Goal: Information Seeking & Learning: Learn about a topic

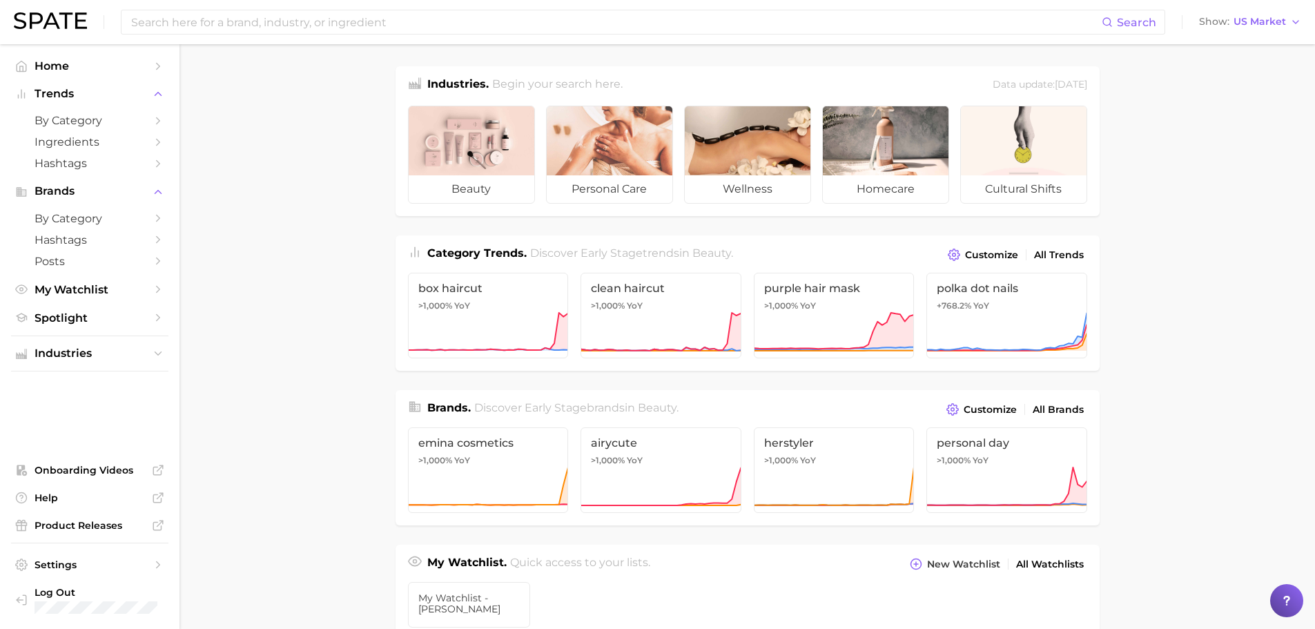
click at [265, 150] on main "Industries. Begin your search here. Data update: [DATE] beauty personal care we…" at bounding box center [746, 582] width 1135 height 1077
click at [290, 189] on main "Industries. Begin your search here. Data update: [DATE] beauty personal care we…" at bounding box center [746, 582] width 1135 height 1077
click at [202, 164] on main "Industries. Begin your search here. Data update: [DATE] beauty personal care we…" at bounding box center [746, 582] width 1135 height 1077
click at [101, 117] on span "by Category" at bounding box center [90, 120] width 110 height 13
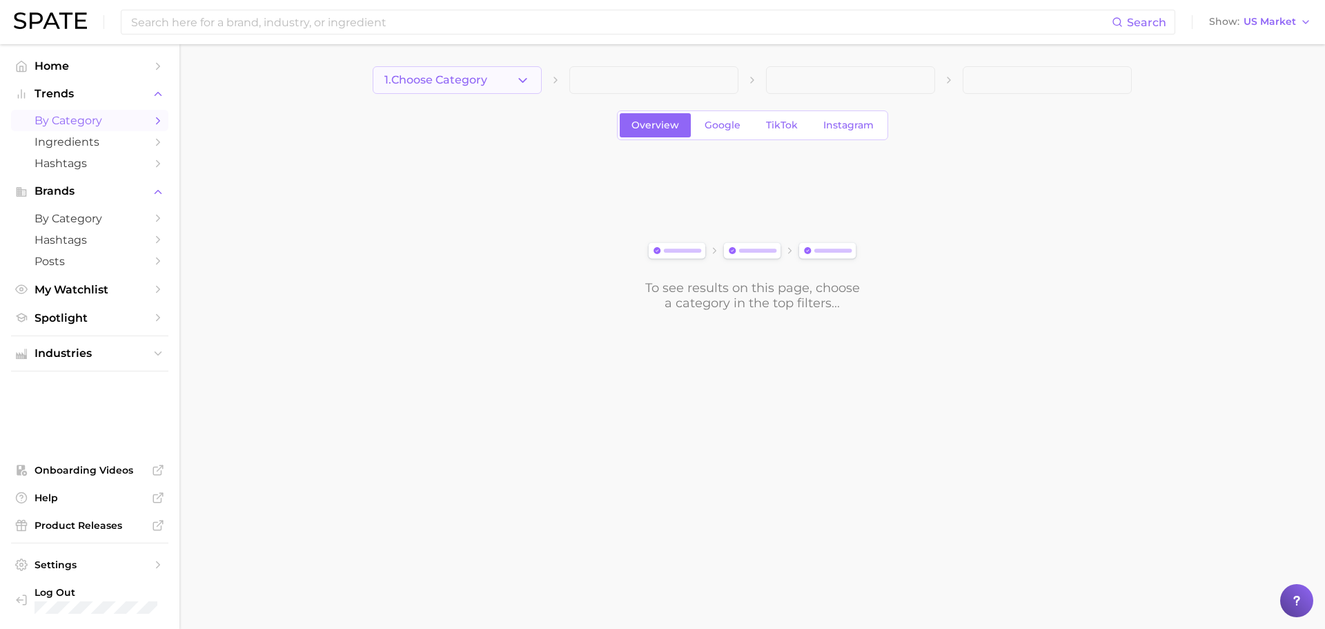
click at [521, 81] on icon "button" at bounding box center [522, 80] width 14 height 14
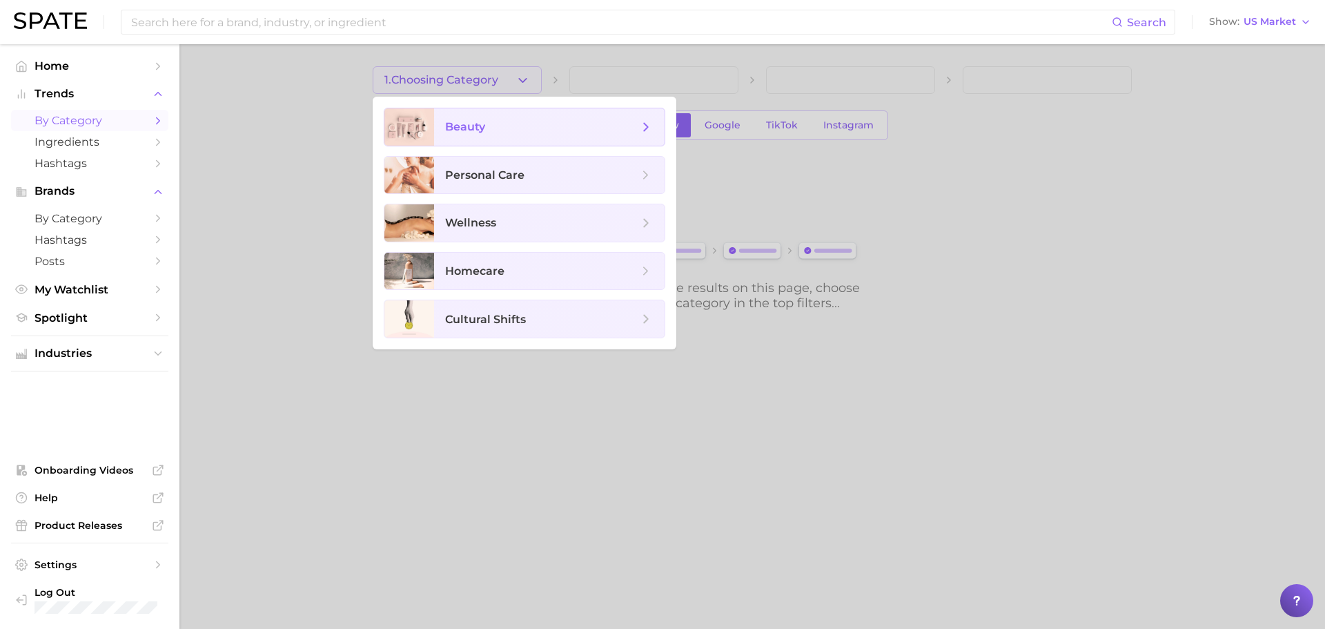
click at [492, 131] on span "beauty" at bounding box center [541, 126] width 193 height 15
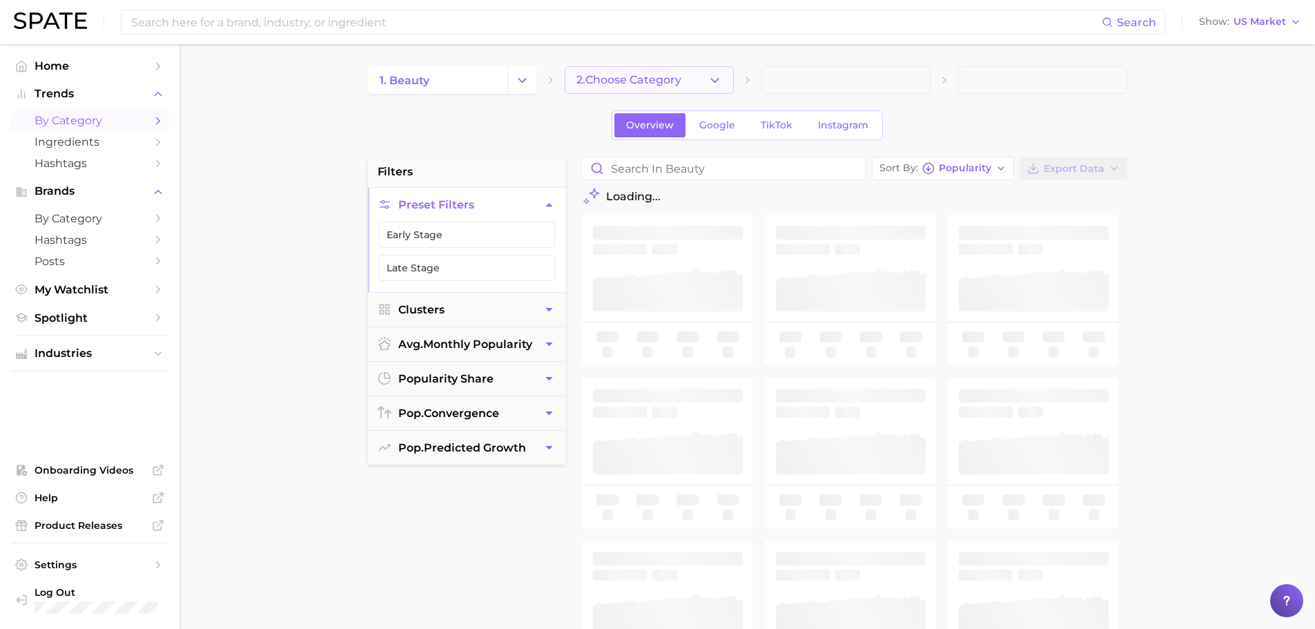
click at [643, 81] on span "2. Choose Category" at bounding box center [628, 80] width 105 height 12
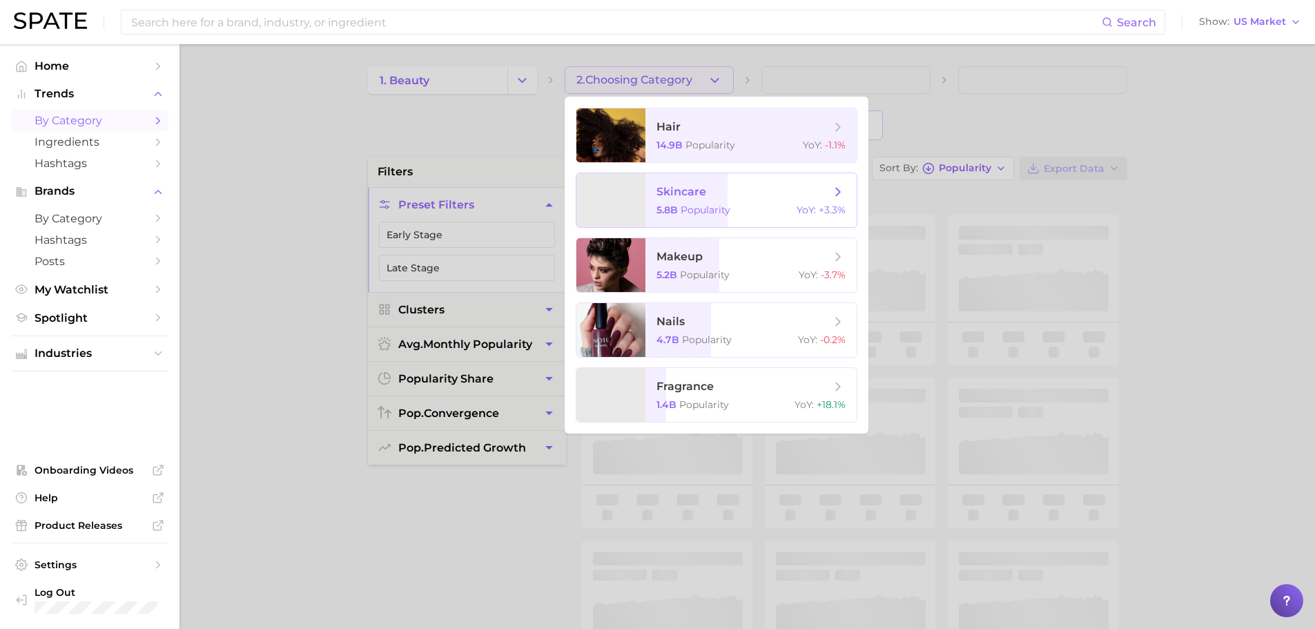
click at [701, 204] on span "Popularity" at bounding box center [705, 210] width 50 height 12
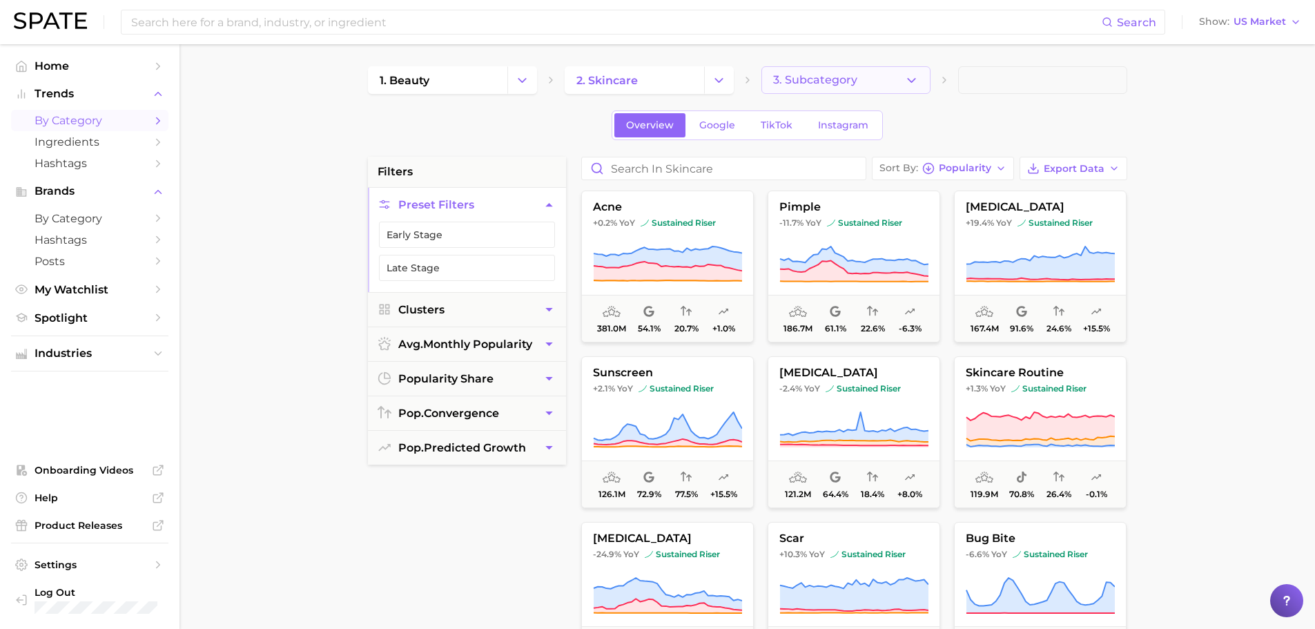
click at [918, 80] on icon "button" at bounding box center [911, 80] width 14 height 14
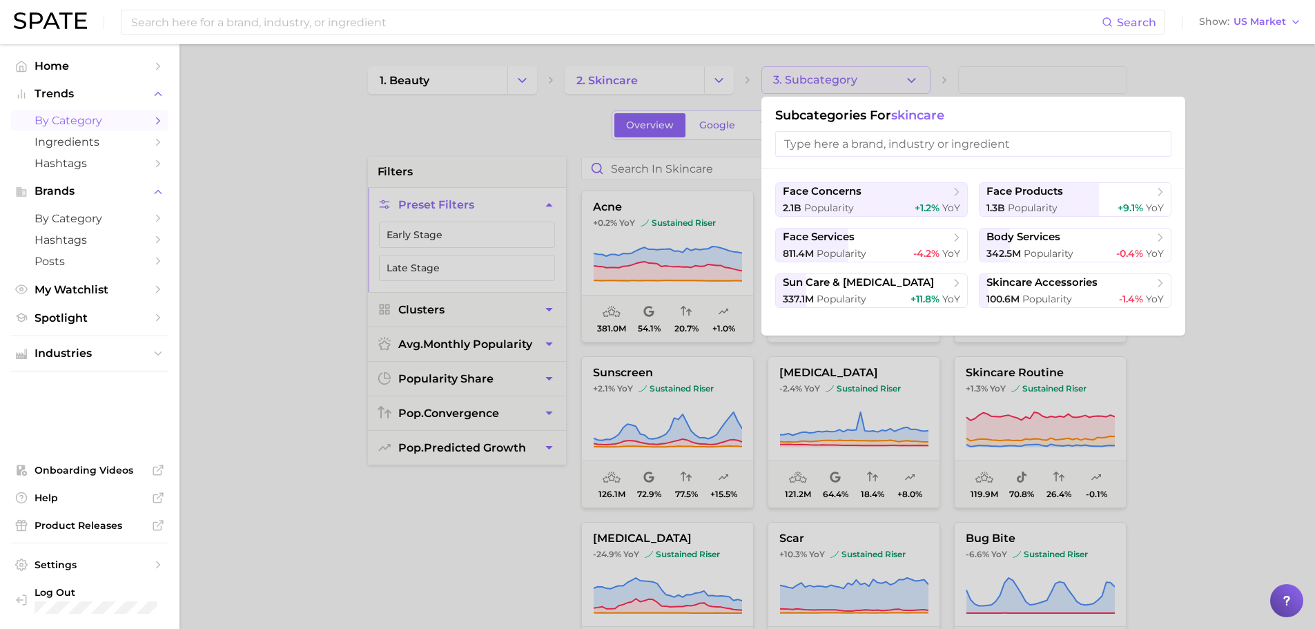
click at [876, 146] on input "search" at bounding box center [973, 144] width 396 height 26
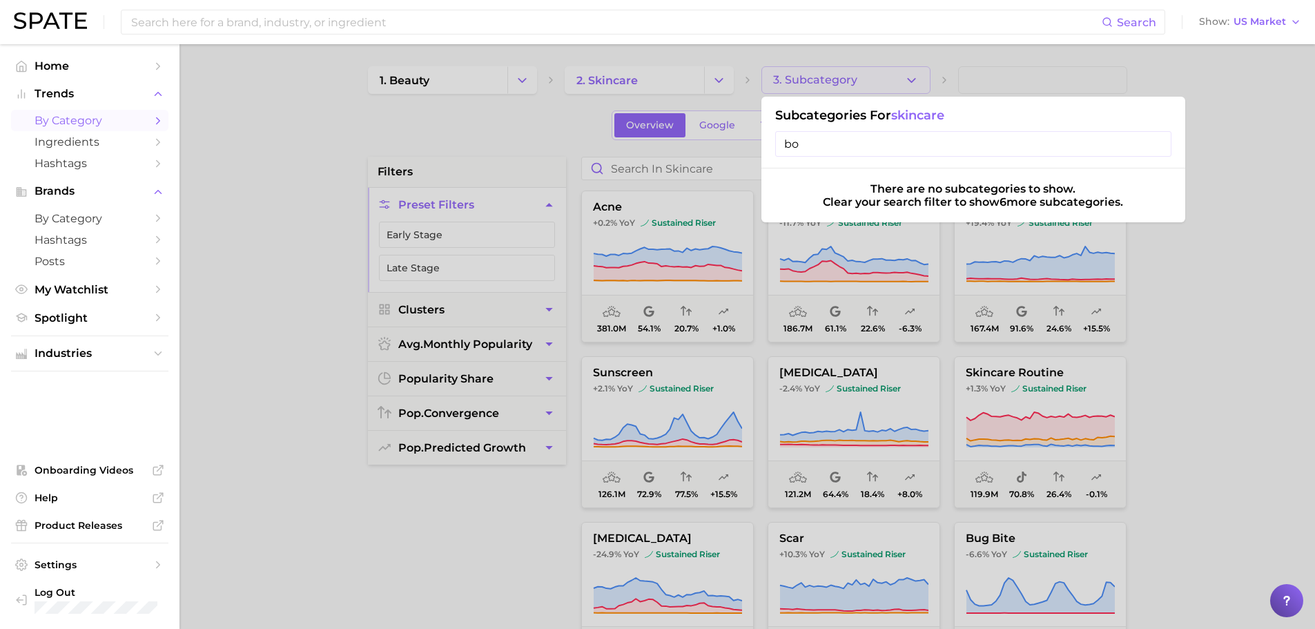
type input "b"
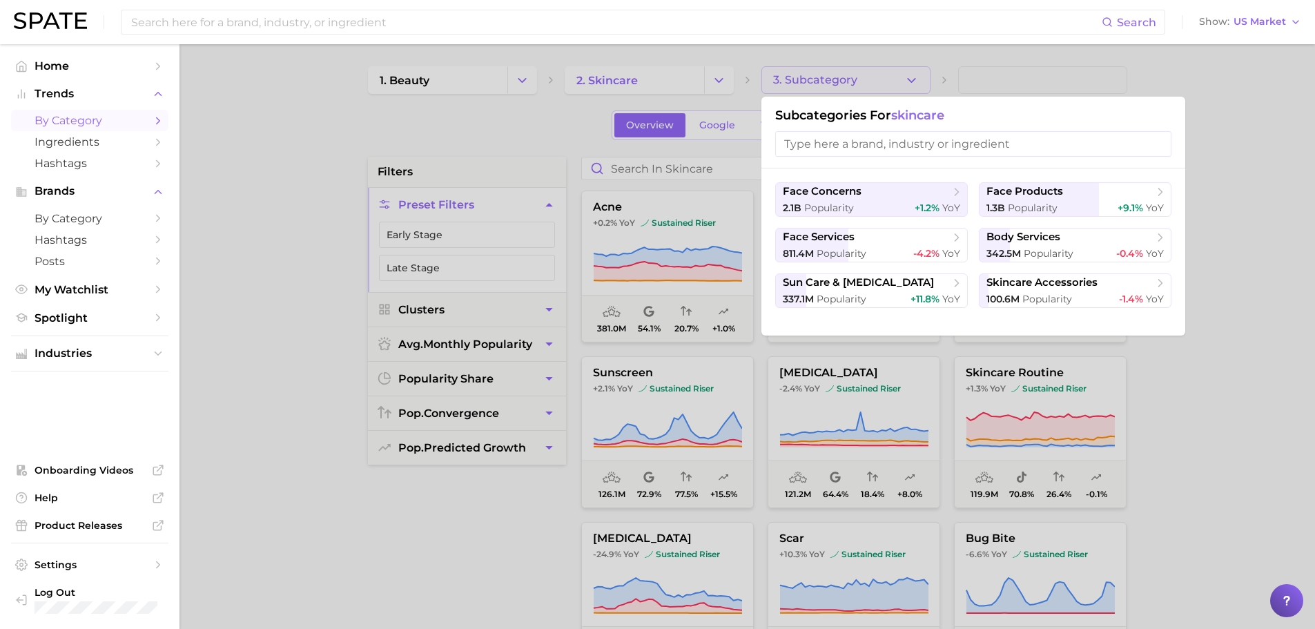
click at [1239, 215] on div at bounding box center [657, 314] width 1315 height 629
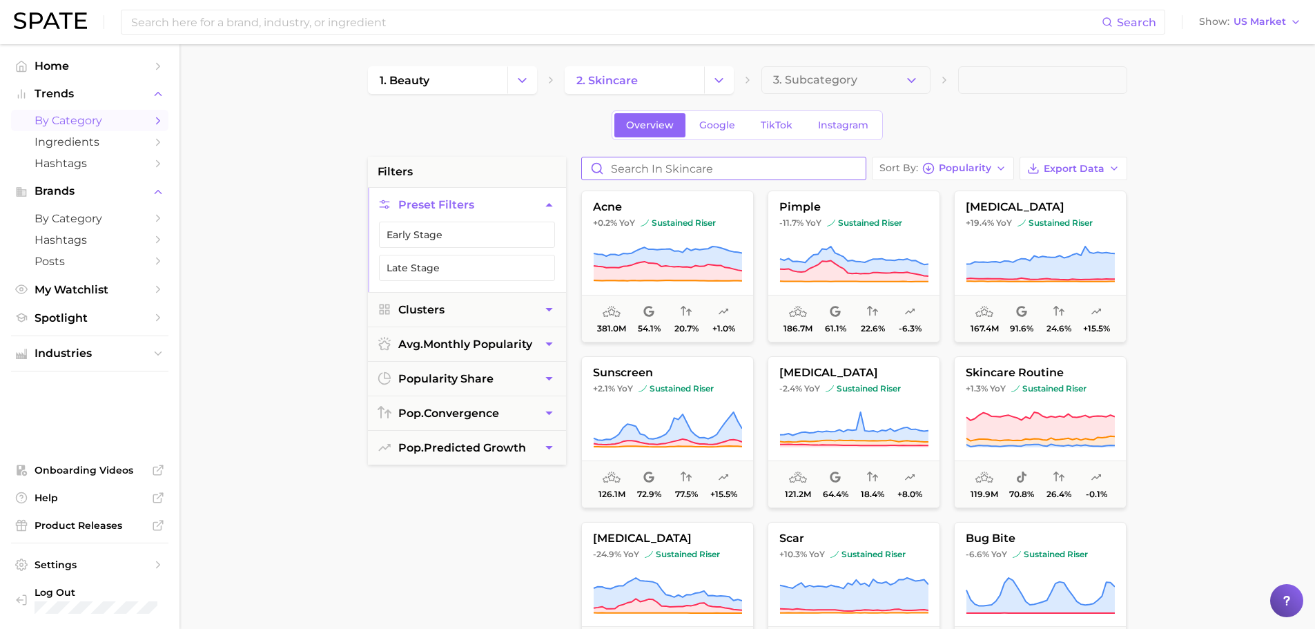
click at [672, 170] on input "Search in skincare" at bounding box center [724, 168] width 284 height 22
type input "bouncy"
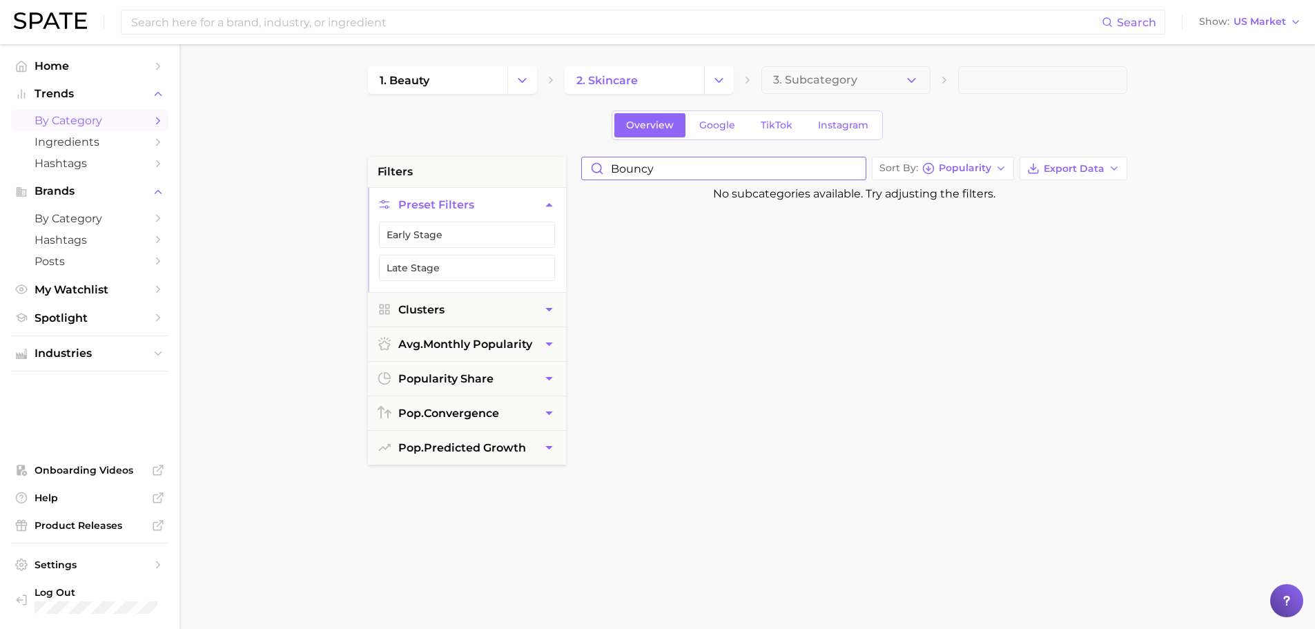
click at [672, 170] on input "bouncy" at bounding box center [724, 168] width 284 height 22
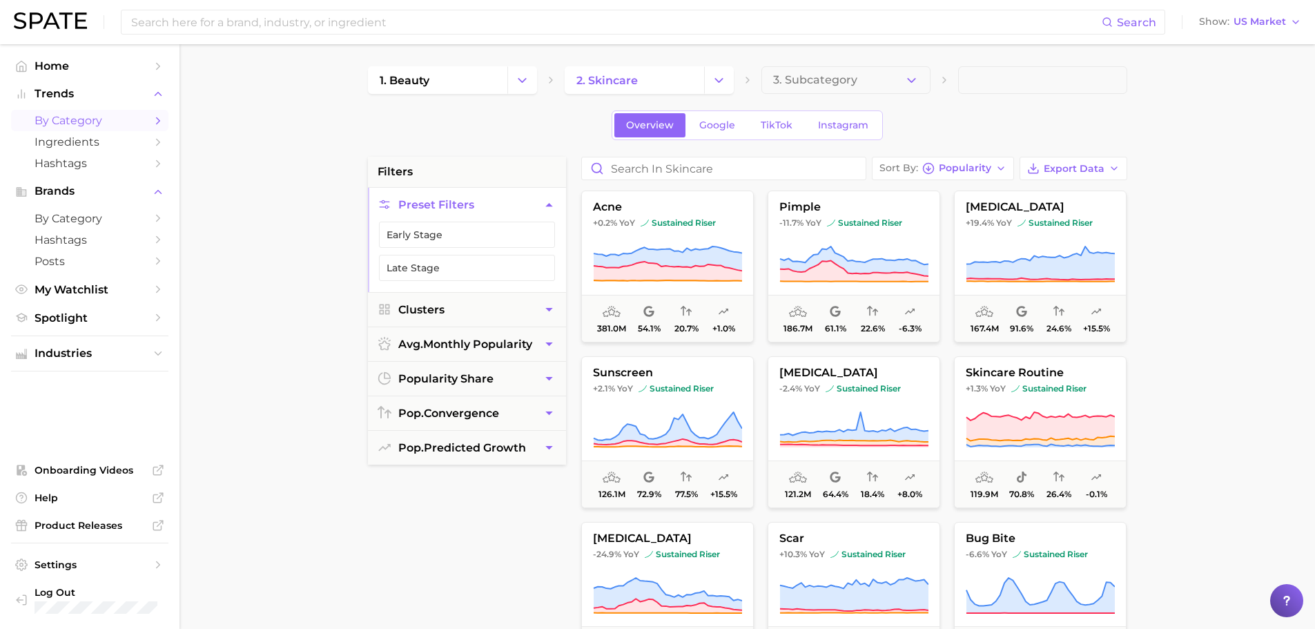
click at [294, 199] on main "1. beauty 2. skincare 3. Subcategory Overview Google TikTok Instagram filters P…" at bounding box center [746, 567] width 1135 height 1047
click at [74, 69] on span "Home" at bounding box center [90, 65] width 110 height 13
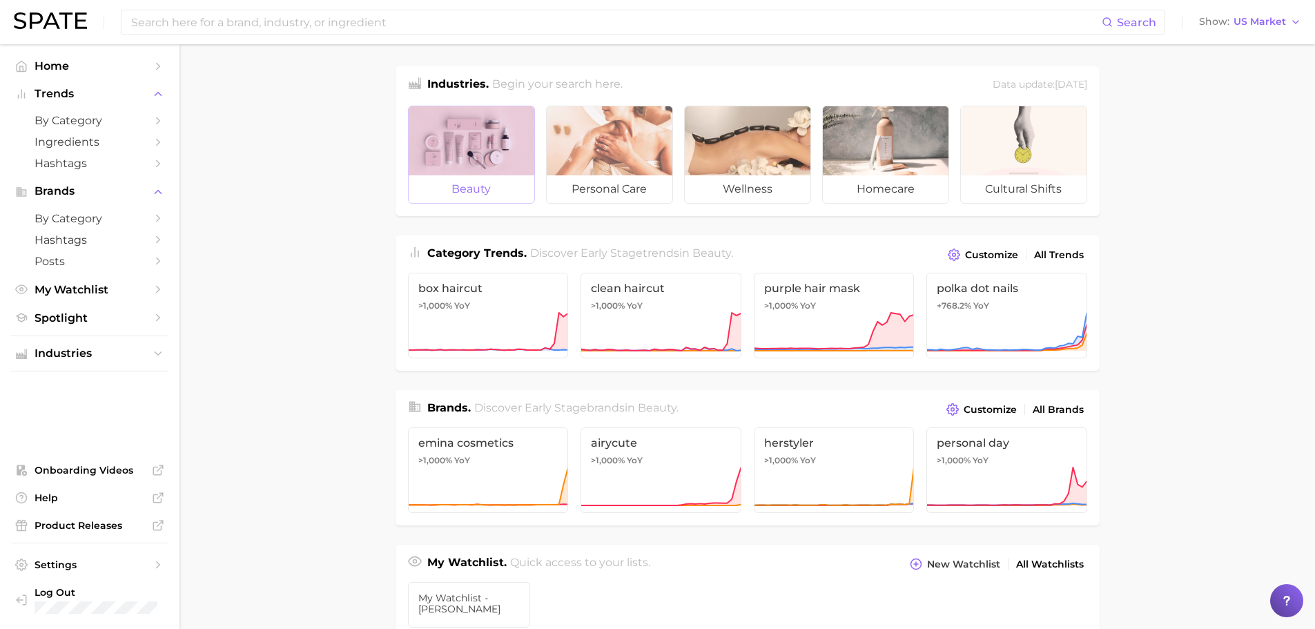
click at [480, 155] on div at bounding box center [472, 140] width 126 height 69
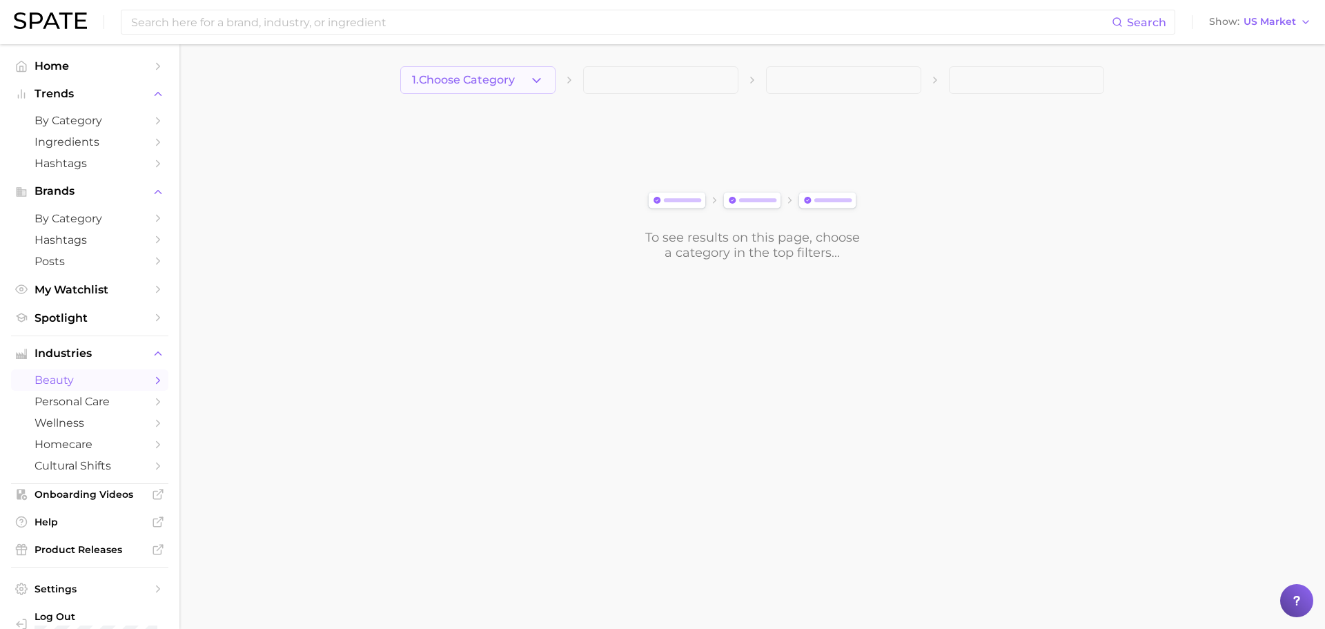
click at [529, 77] on button "1. Choose Category" at bounding box center [477, 80] width 155 height 28
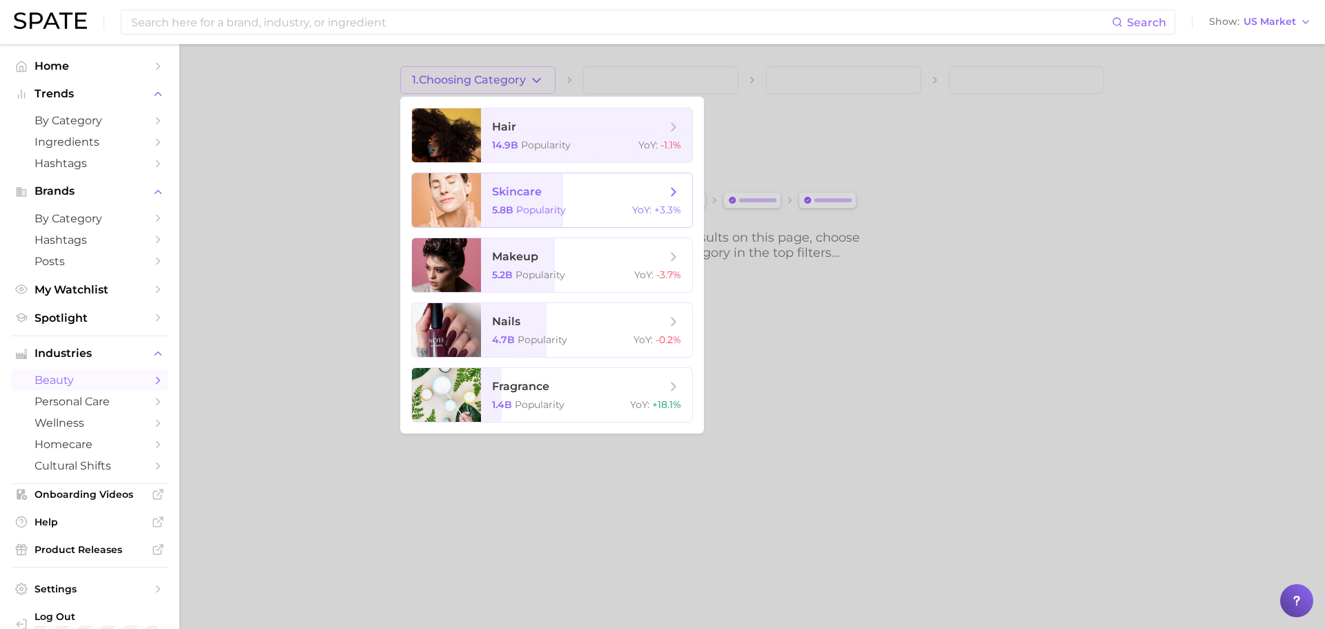
click at [589, 208] on div "5.8b Popularity YoY : +3.3%" at bounding box center [586, 210] width 189 height 12
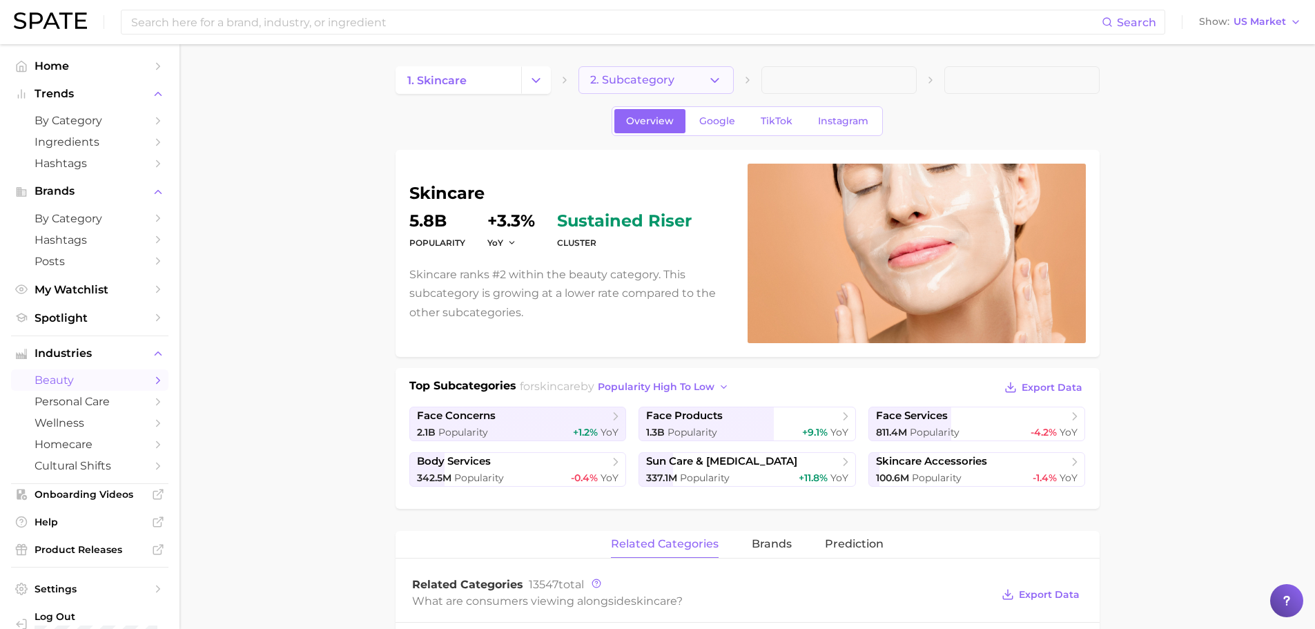
click at [709, 74] on icon "button" at bounding box center [714, 80] width 14 height 14
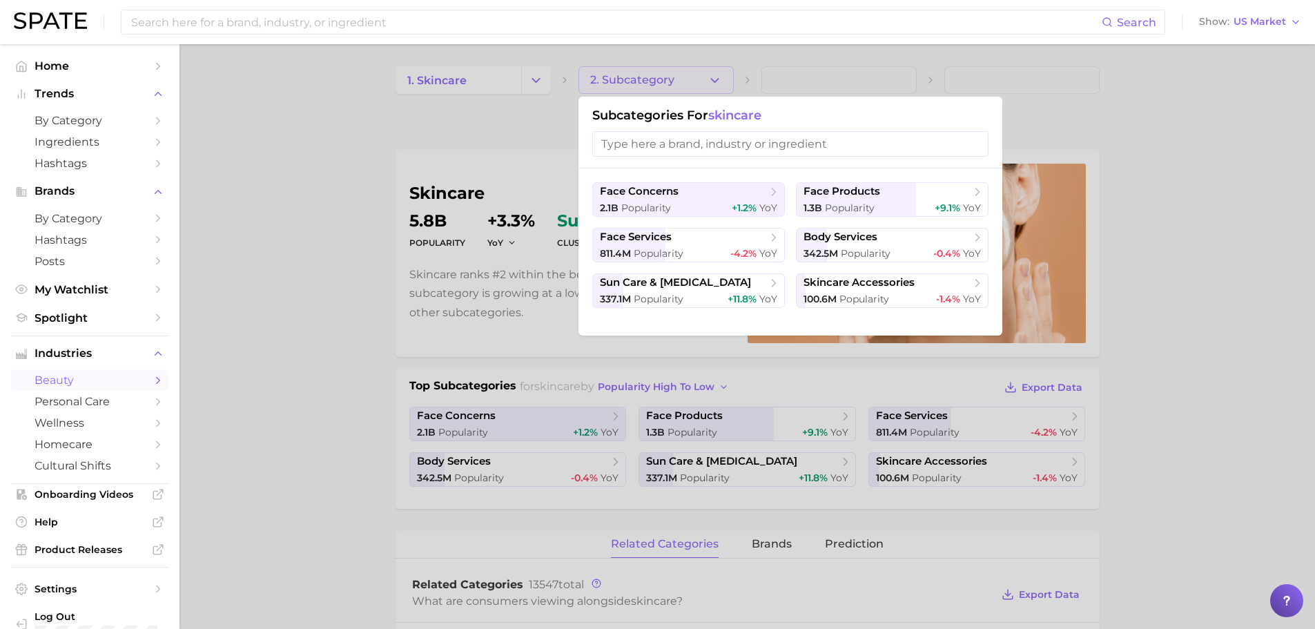
click at [685, 143] on input "search" at bounding box center [790, 144] width 396 height 26
click at [277, 117] on div at bounding box center [657, 314] width 1315 height 629
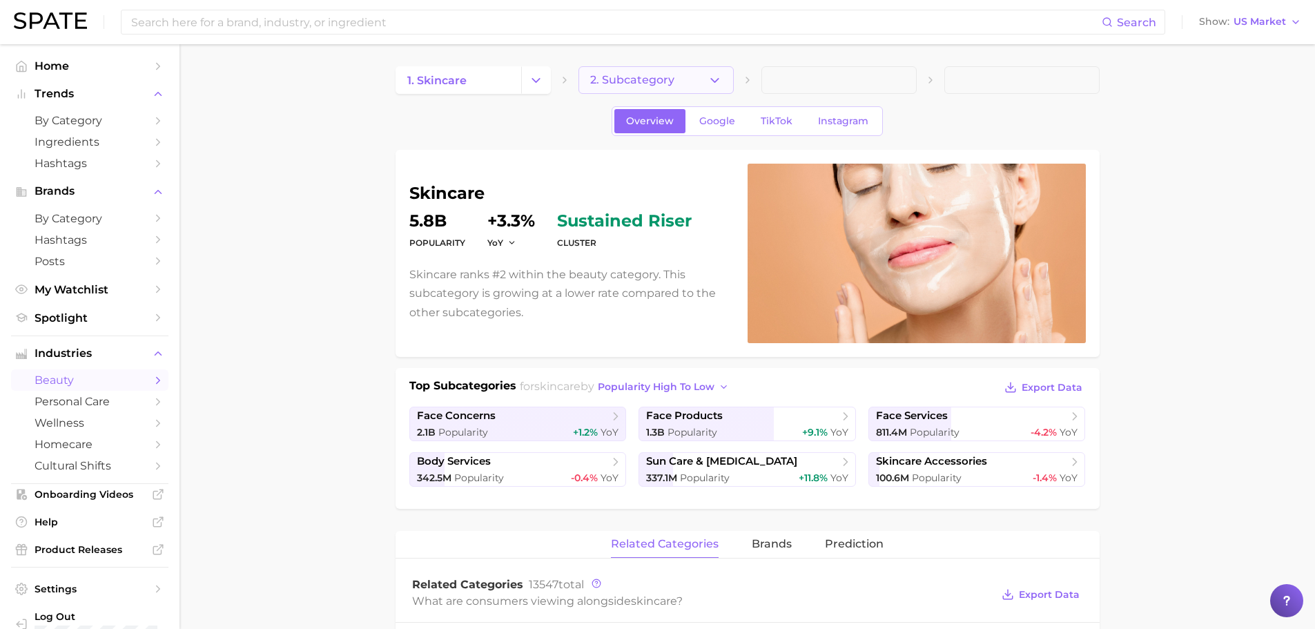
click at [709, 79] on icon "button" at bounding box center [714, 80] width 14 height 14
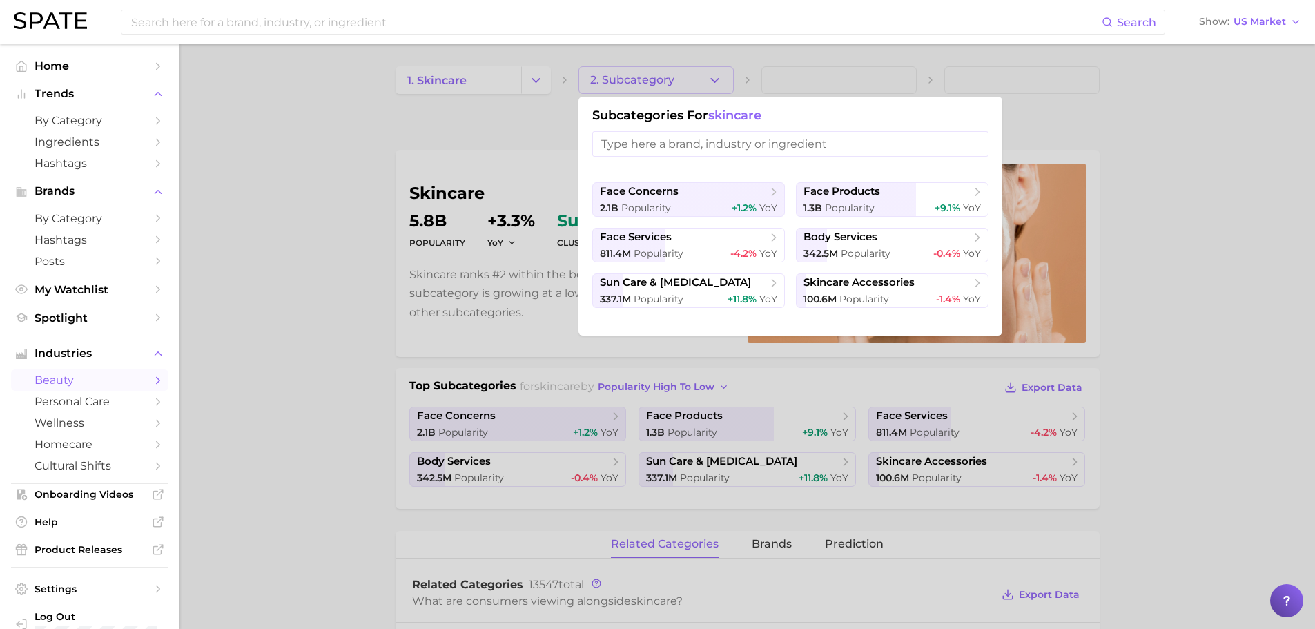
click at [724, 146] on input "search" at bounding box center [790, 144] width 396 height 26
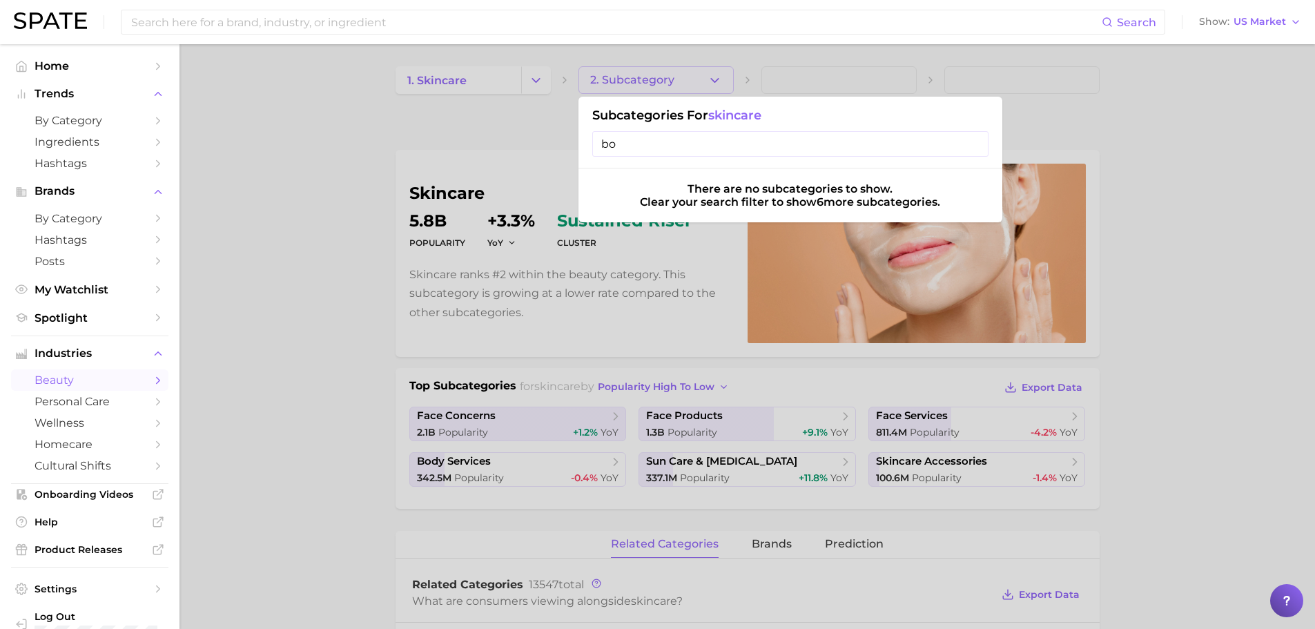
type input "b"
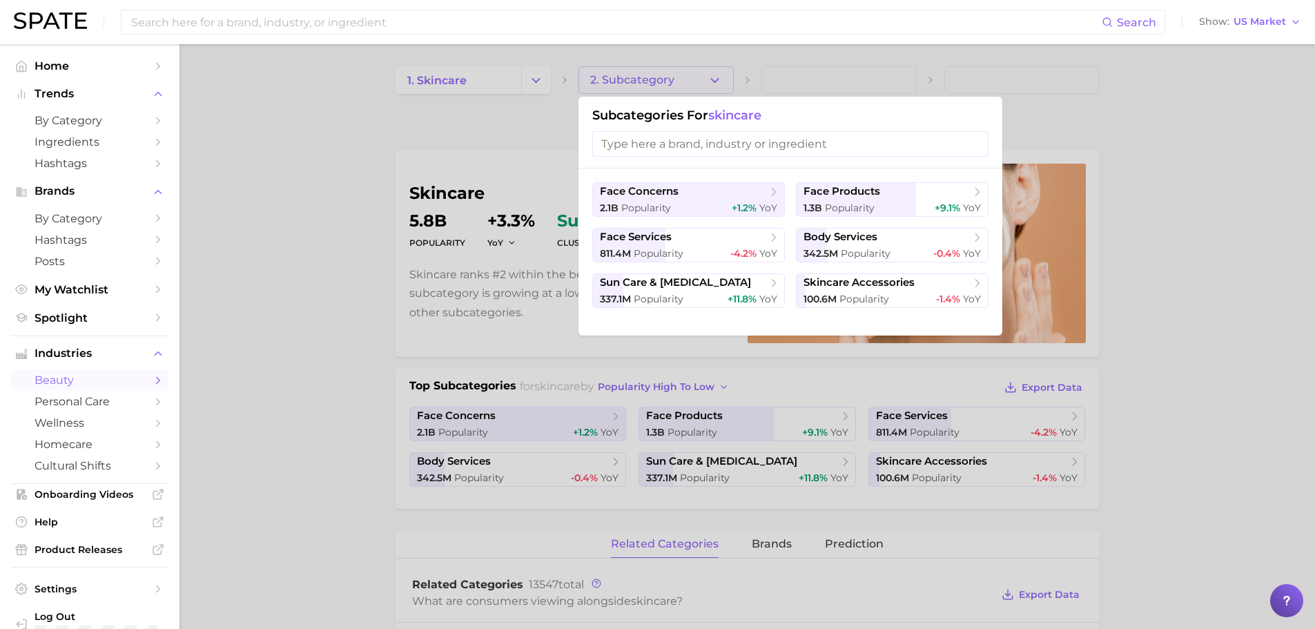
click at [253, 167] on div at bounding box center [657, 314] width 1315 height 629
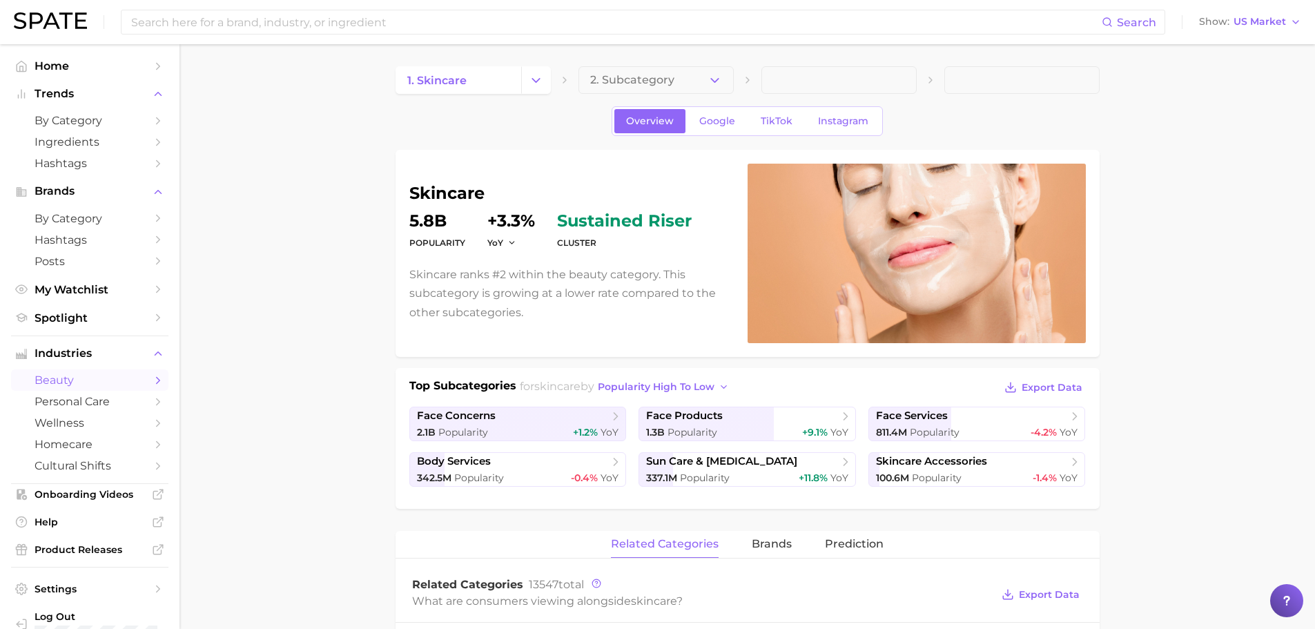
click at [58, 66] on span "Home" at bounding box center [90, 65] width 110 height 13
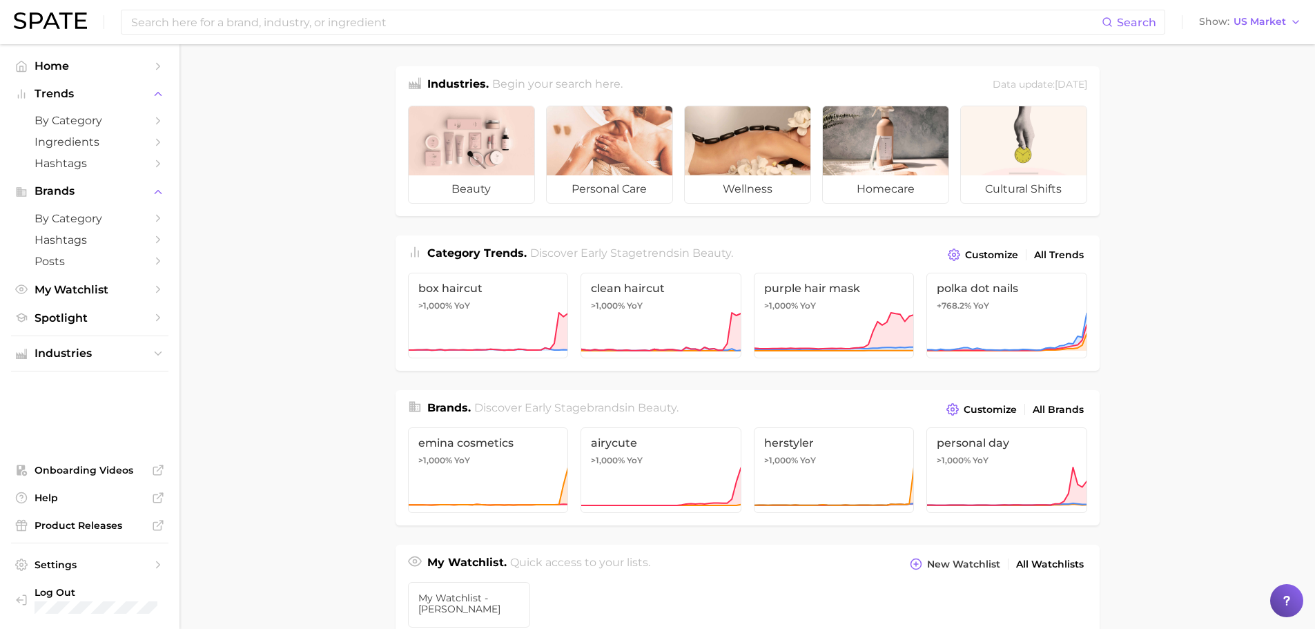
click at [325, 398] on main "Industries. Begin your search here. Data update: [DATE] beauty personal care we…" at bounding box center [746, 582] width 1135 height 1077
click at [255, 442] on main "Industries. Begin your search here. Data update: [DATE] beauty personal care we…" at bounding box center [746, 582] width 1135 height 1077
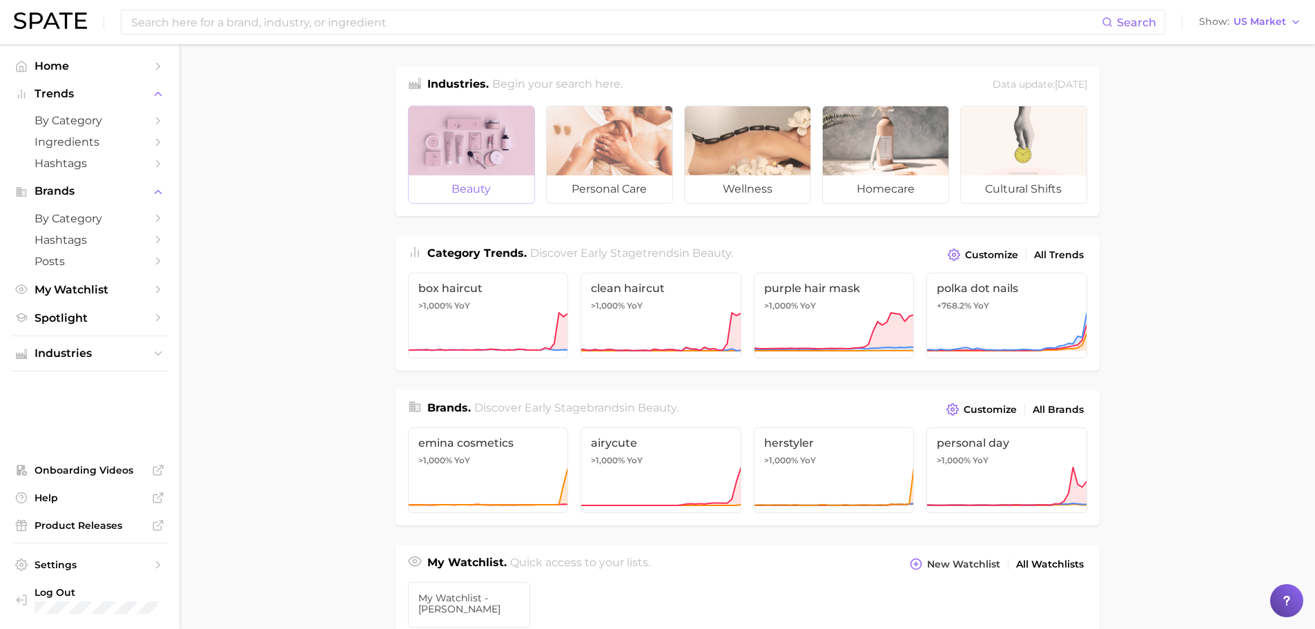
click at [464, 153] on div at bounding box center [472, 140] width 126 height 69
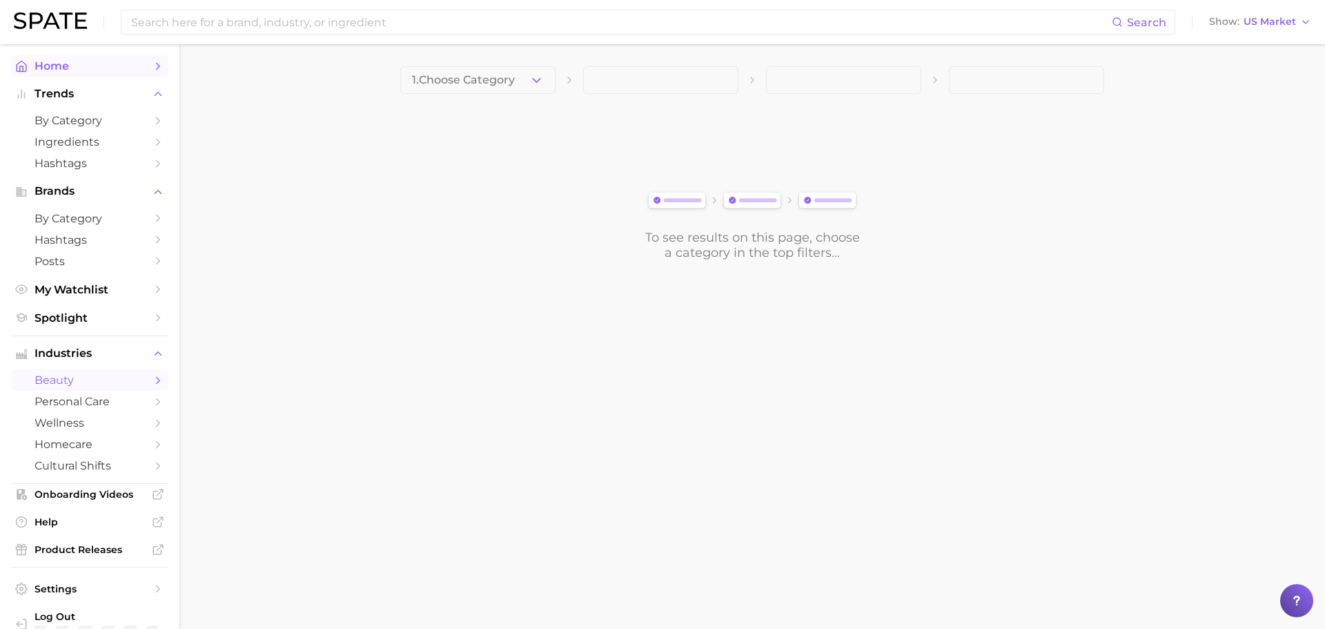
click at [61, 58] on link "Home" at bounding box center [89, 65] width 157 height 21
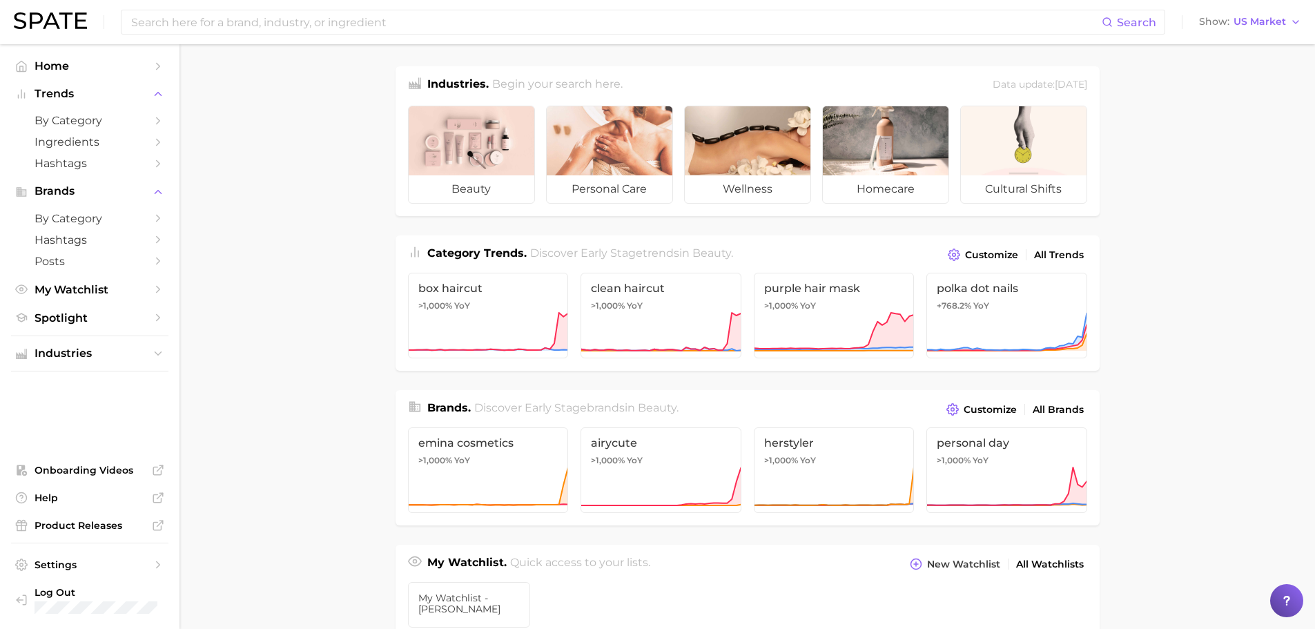
click at [189, 302] on main "Industries. Begin your search here. Data update: [DATE] beauty personal care we…" at bounding box center [746, 582] width 1135 height 1077
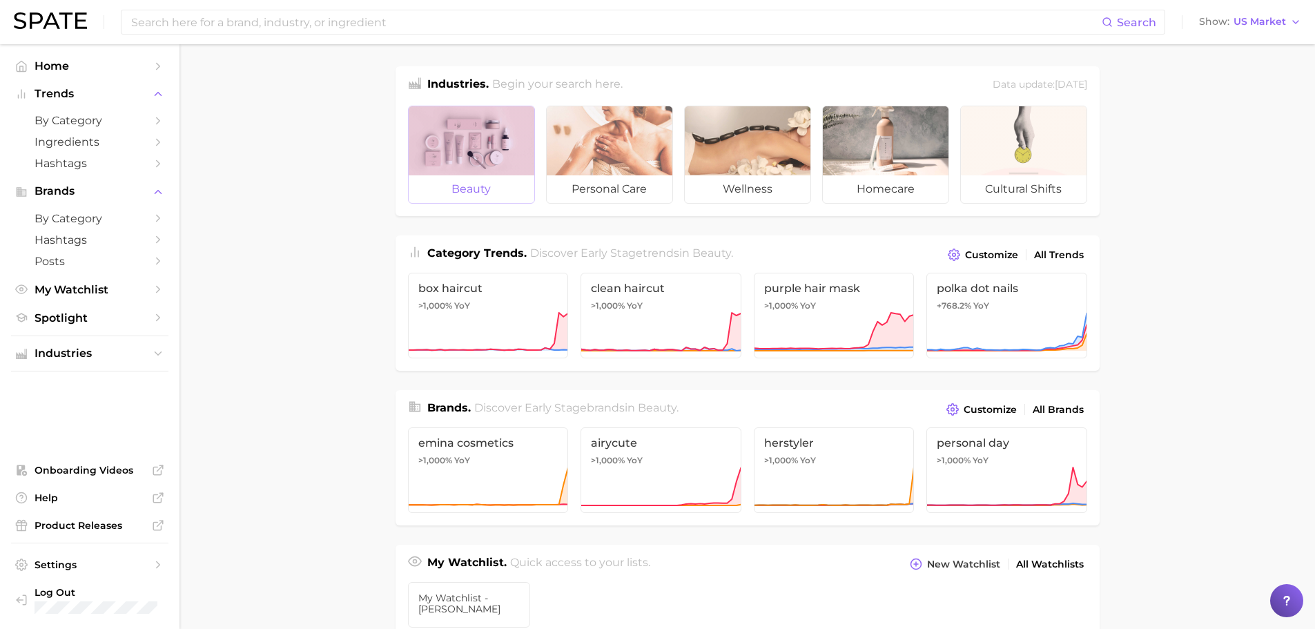
click at [440, 142] on div at bounding box center [472, 140] width 126 height 69
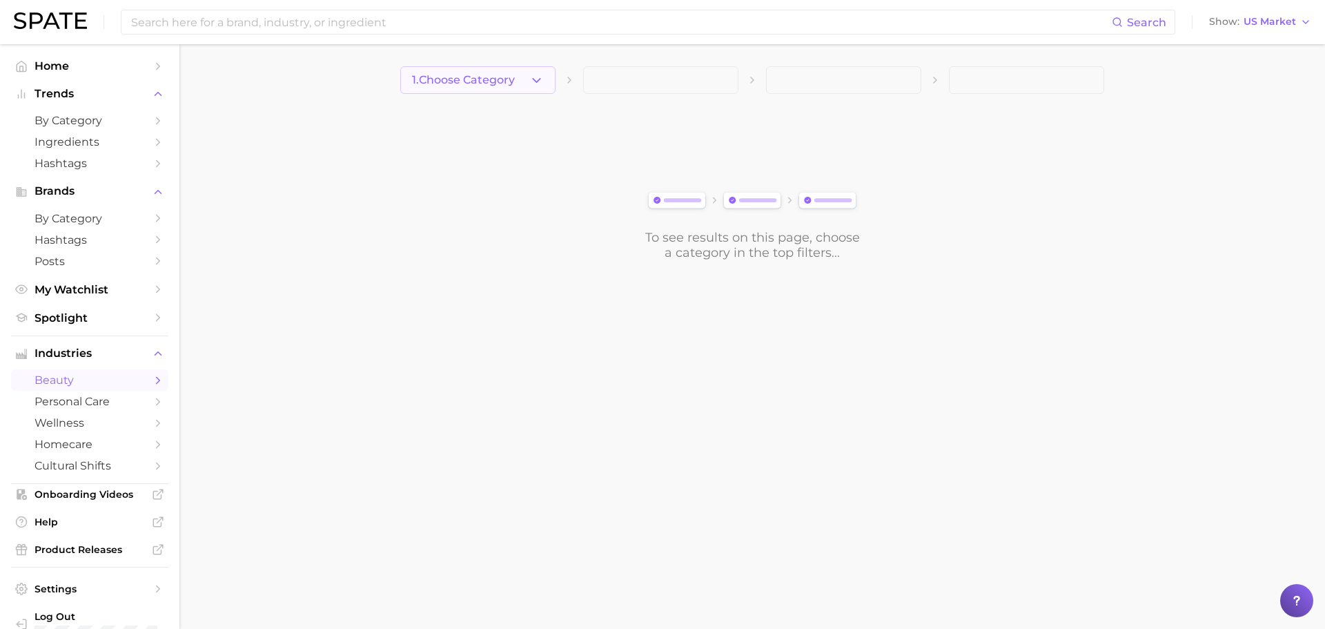
click at [535, 85] on icon "button" at bounding box center [536, 80] width 14 height 14
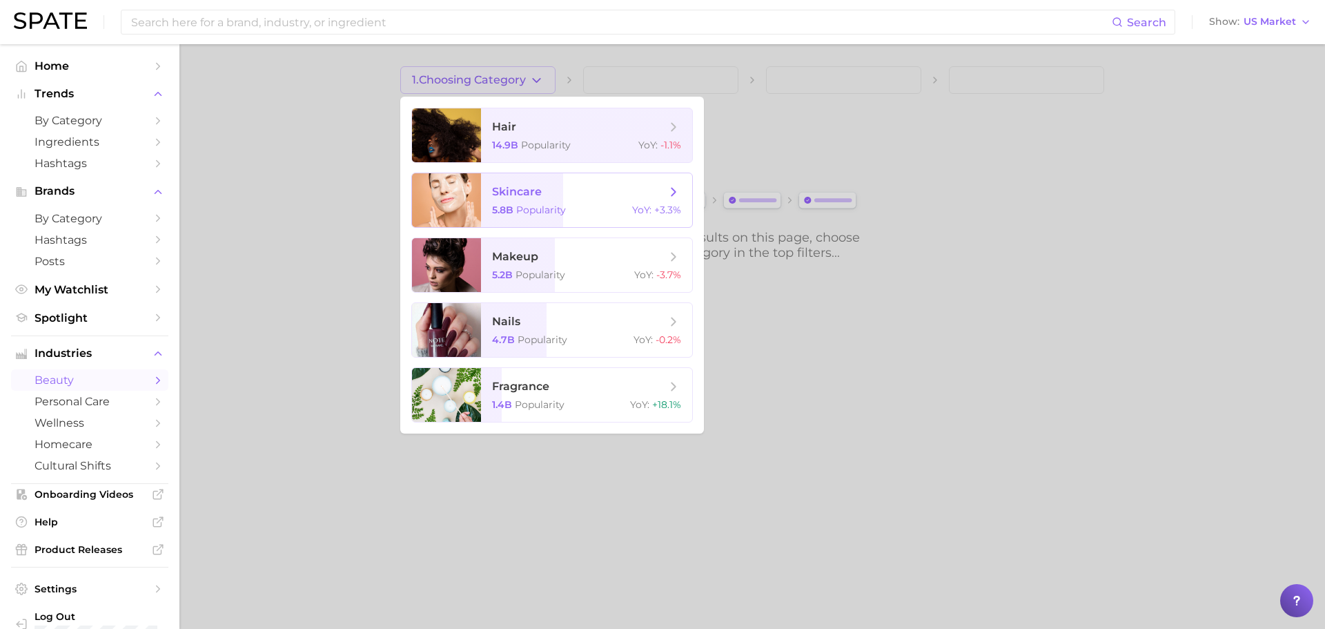
click at [580, 202] on span "skincare 5.8b Popularity YoY : +3.3%" at bounding box center [586, 200] width 211 height 54
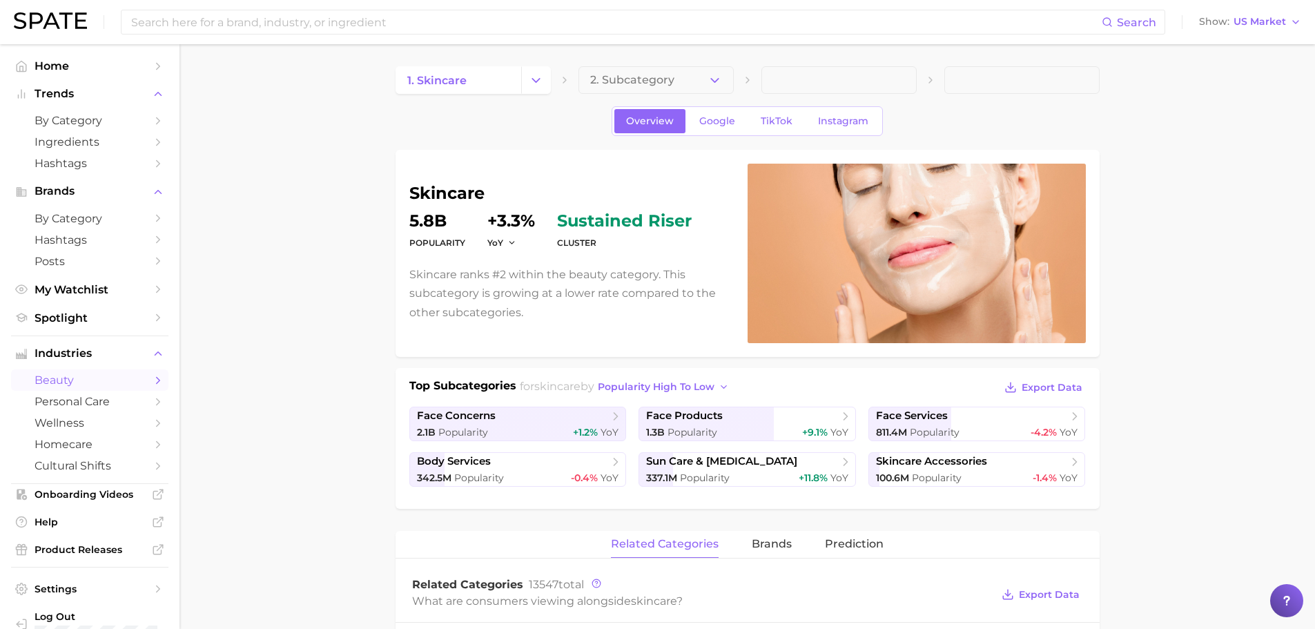
click at [817, 88] on span at bounding box center [838, 80] width 155 height 28
click at [676, 79] on button "2. Subcategory" at bounding box center [655, 80] width 155 height 28
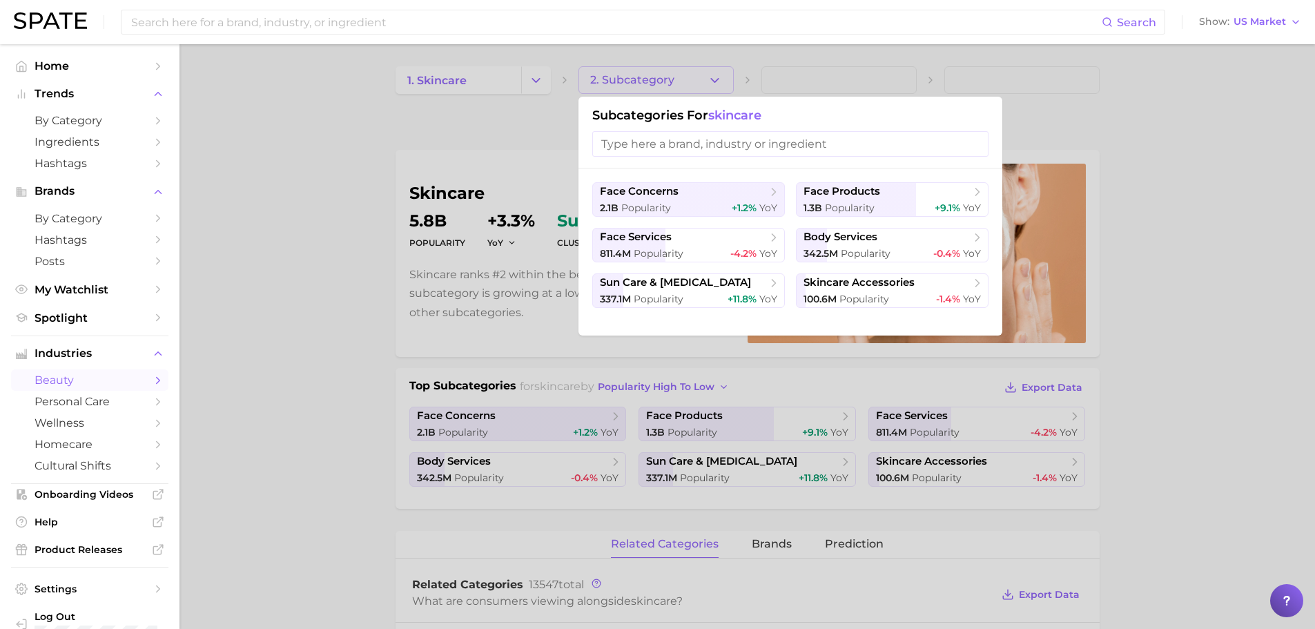
click at [689, 127] on div "Subcategories for skincare" at bounding box center [790, 133] width 424 height 72
click at [692, 146] on input "search" at bounding box center [790, 144] width 396 height 26
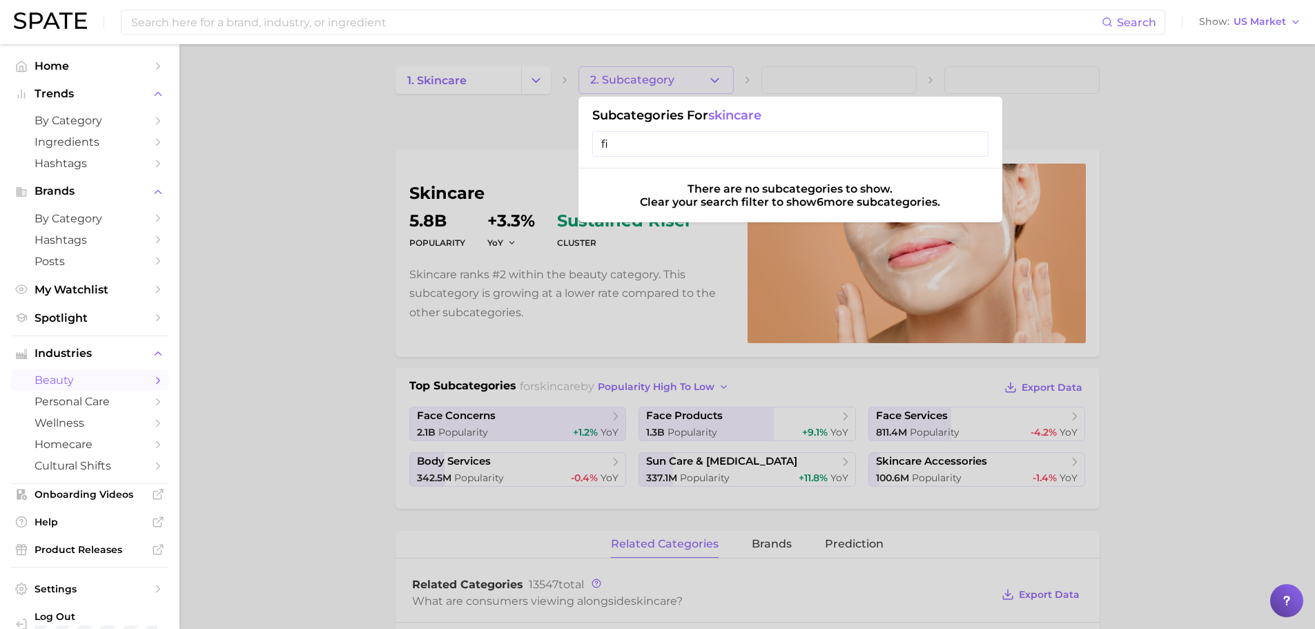
type input "f"
type input "b"
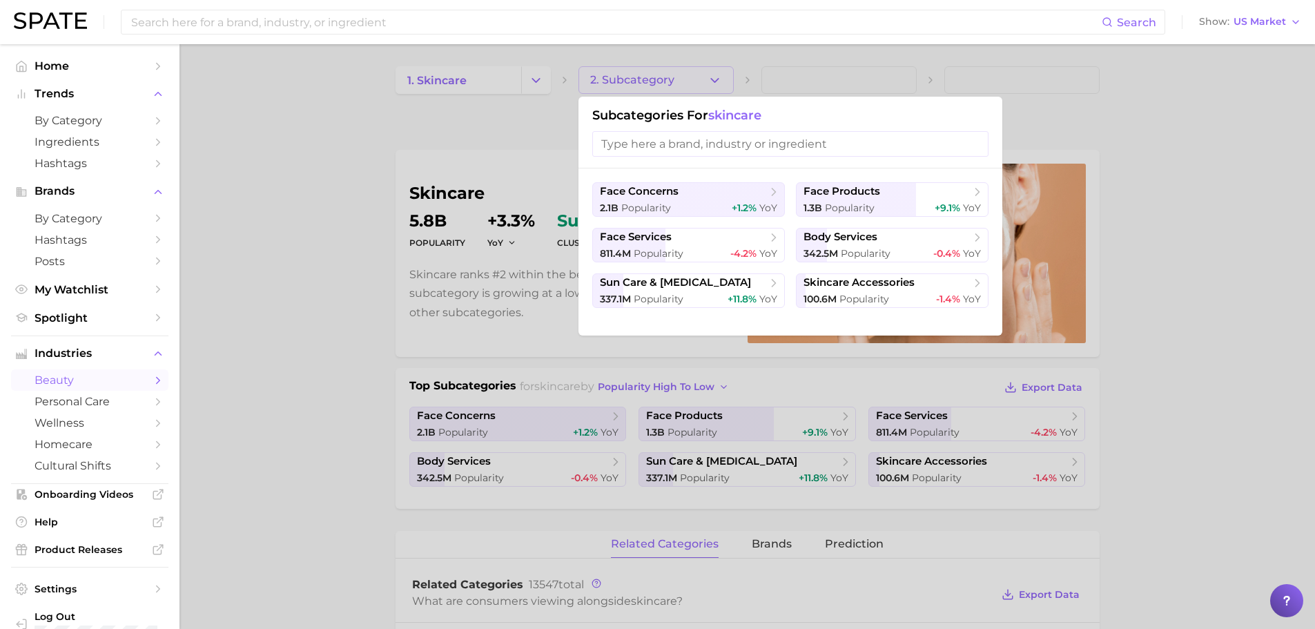
click at [329, 407] on div at bounding box center [657, 314] width 1315 height 629
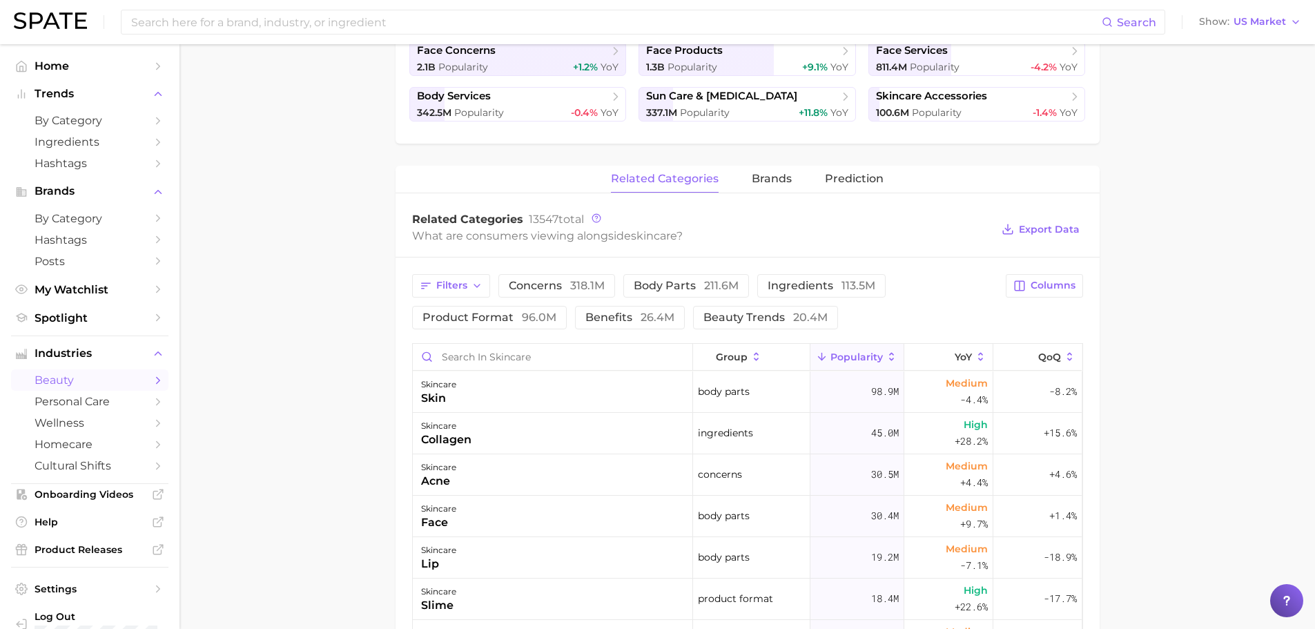
scroll to position [483, 0]
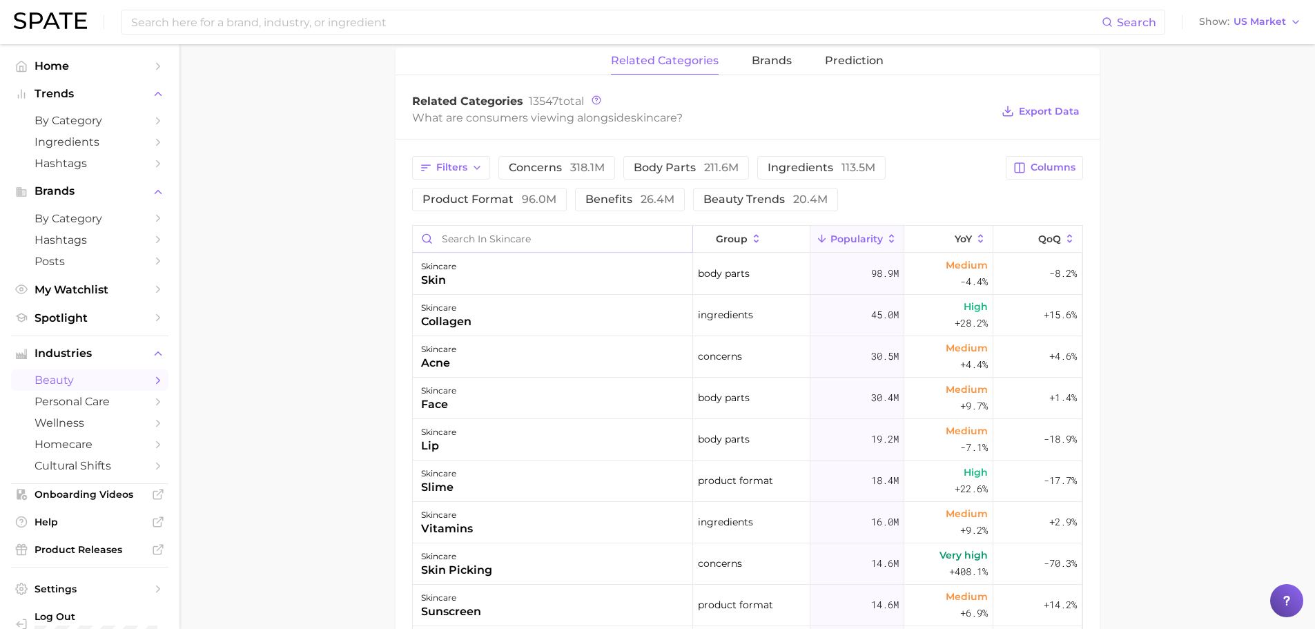
click at [498, 242] on input "Search in skincare" at bounding box center [552, 239] width 279 height 26
type input "bouncy"
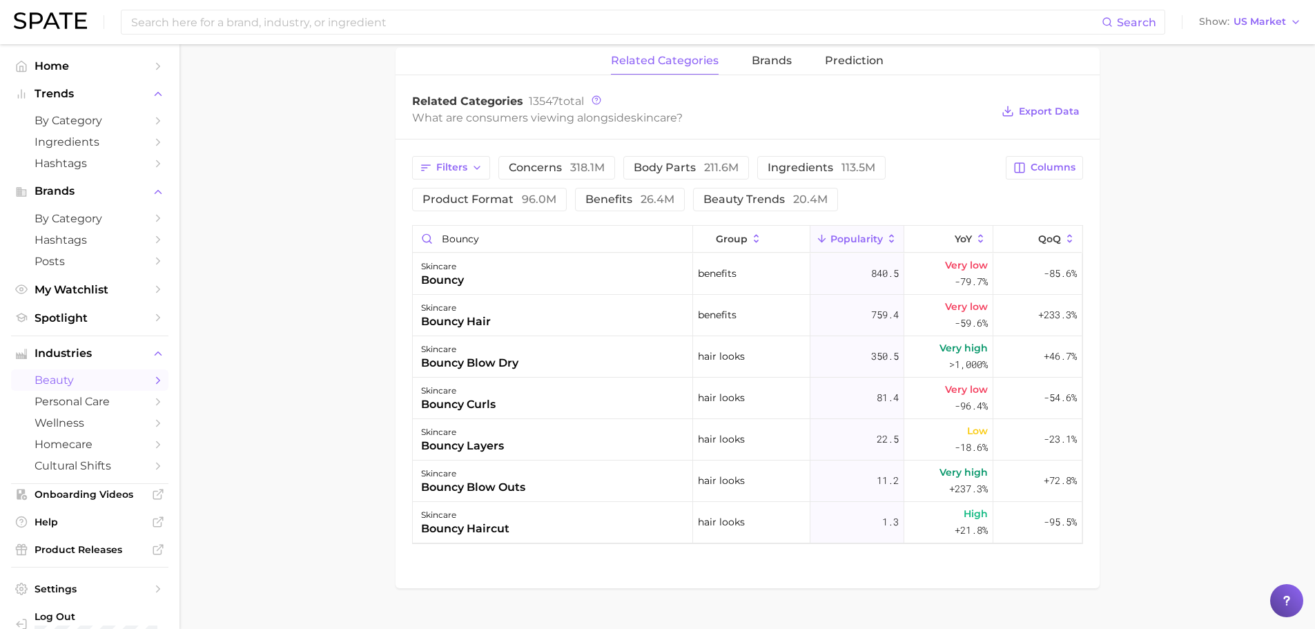
click at [313, 228] on main "1. skincare 2. Subcategory Overview Google TikTok Instagram skincare Popularity…" at bounding box center [746, 109] width 1135 height 1096
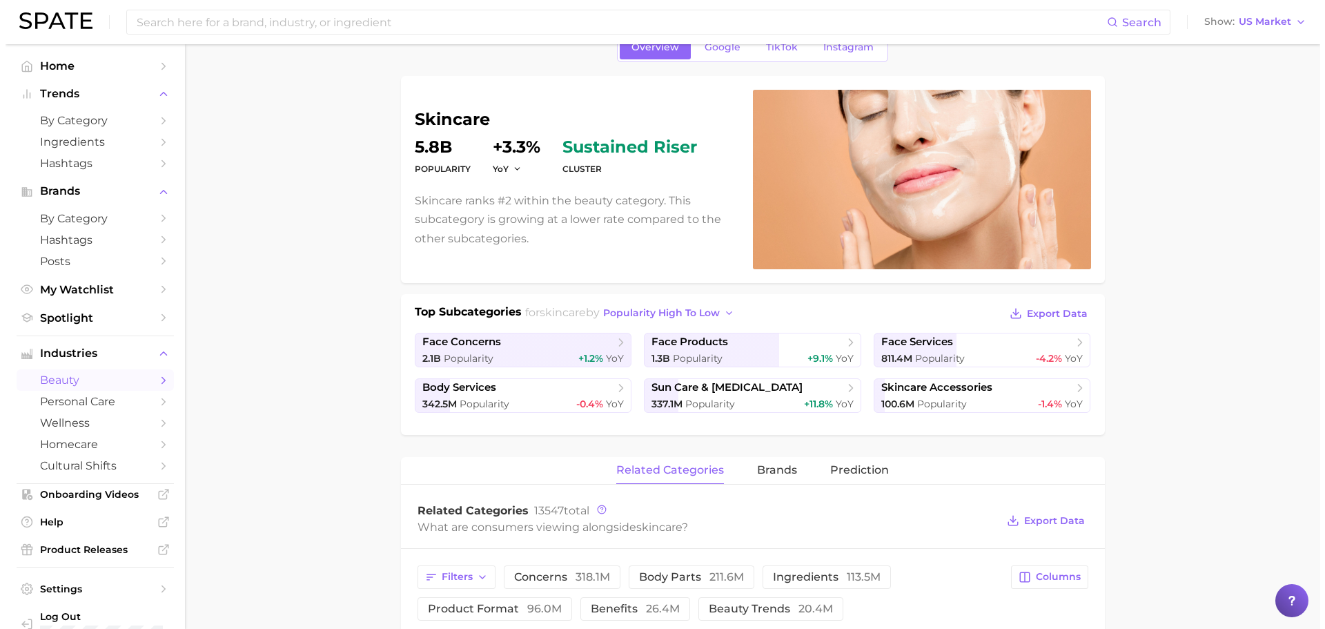
scroll to position [0, 0]
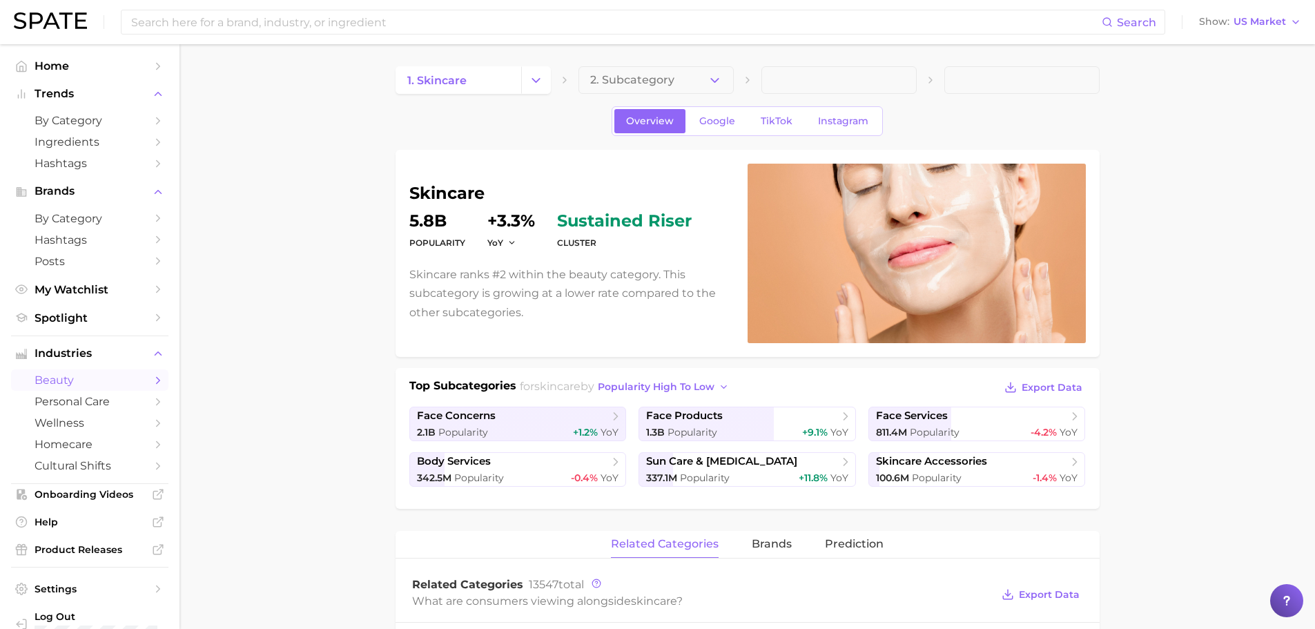
click at [315, 208] on main "1. skincare 2. Subcategory Overview Google TikTok Instagram skincare Popularity…" at bounding box center [746, 592] width 1135 height 1096
click at [137, 194] on button "Brands" at bounding box center [89, 191] width 157 height 21
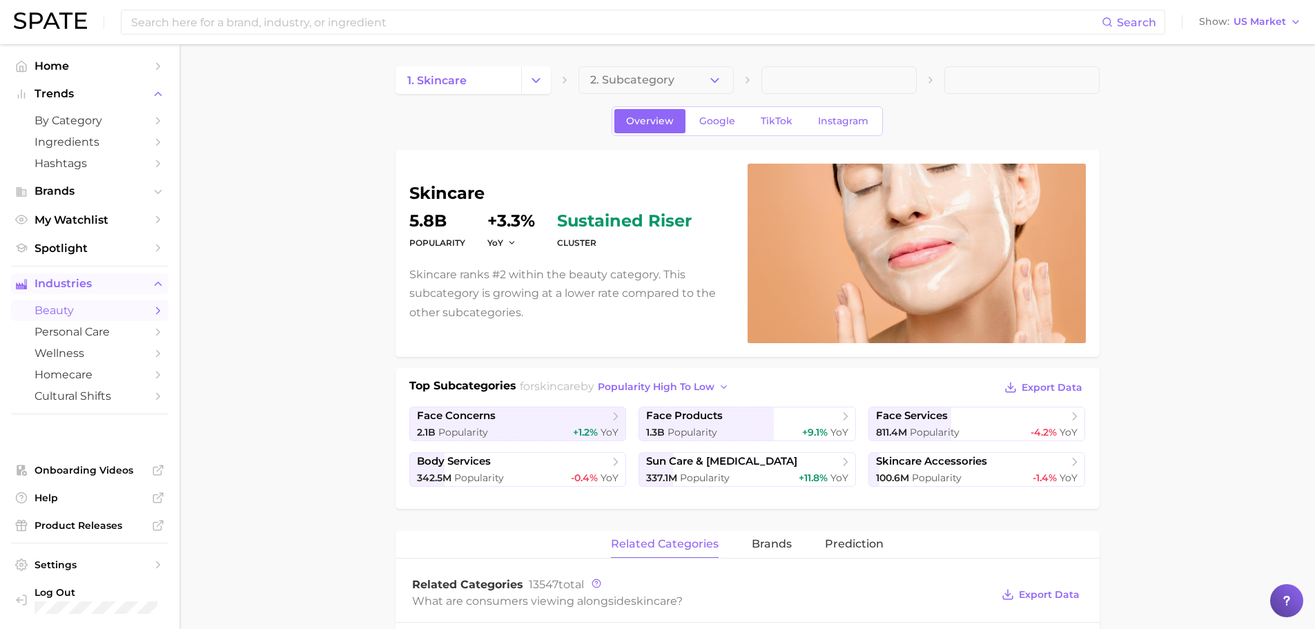
click at [151, 284] on button "Industries" at bounding box center [89, 283] width 157 height 21
click at [112, 70] on span "Home" at bounding box center [90, 65] width 110 height 13
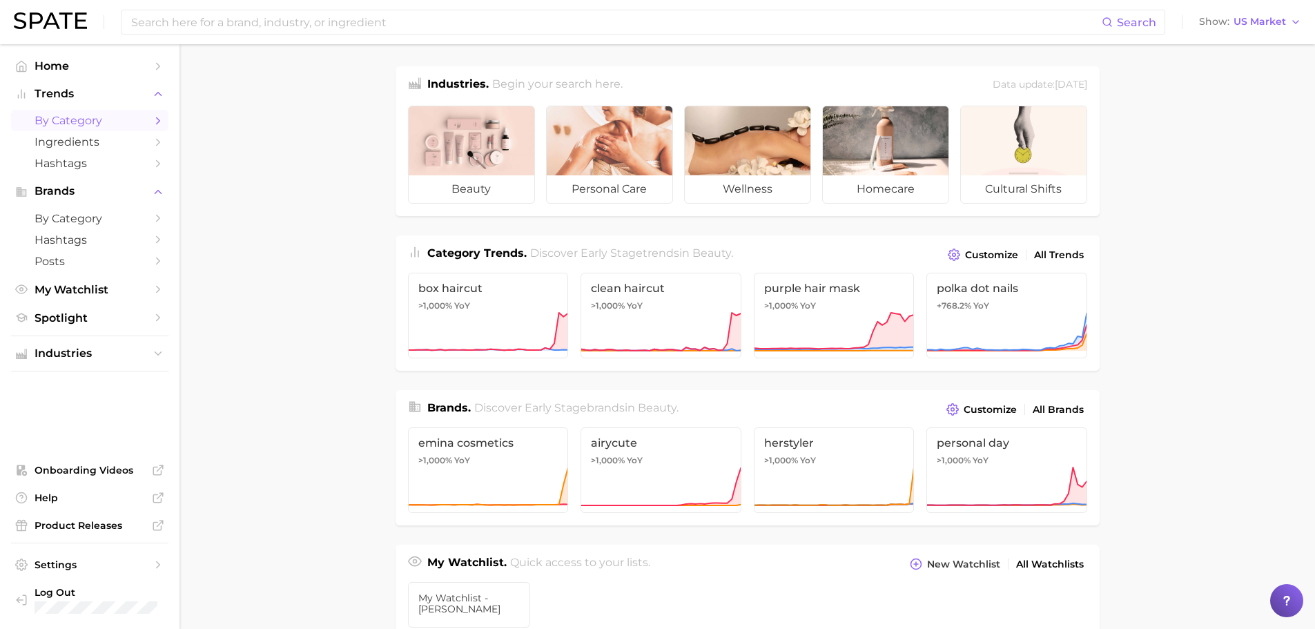
click at [127, 117] on span "by Category" at bounding box center [90, 120] width 110 height 13
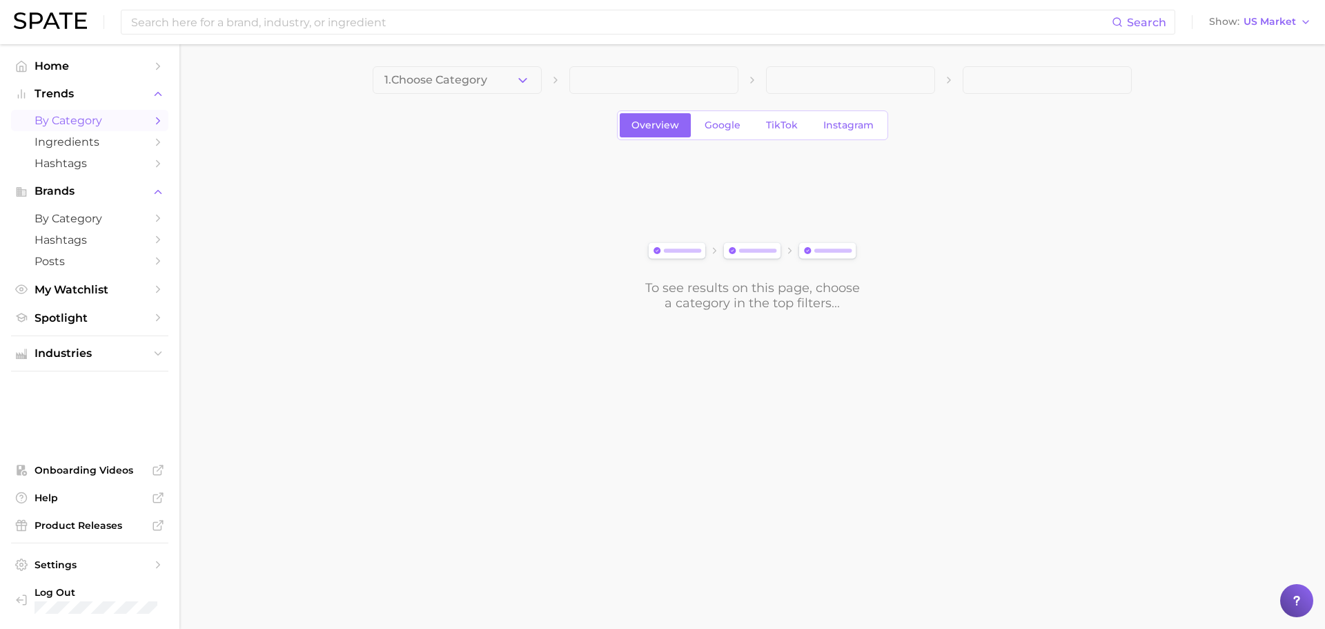
click at [493, 125] on div "Overview Google TikTok Instagram" at bounding box center [752, 125] width 759 height 30
click at [468, 75] on span "1. Choose Category" at bounding box center [435, 80] width 103 height 12
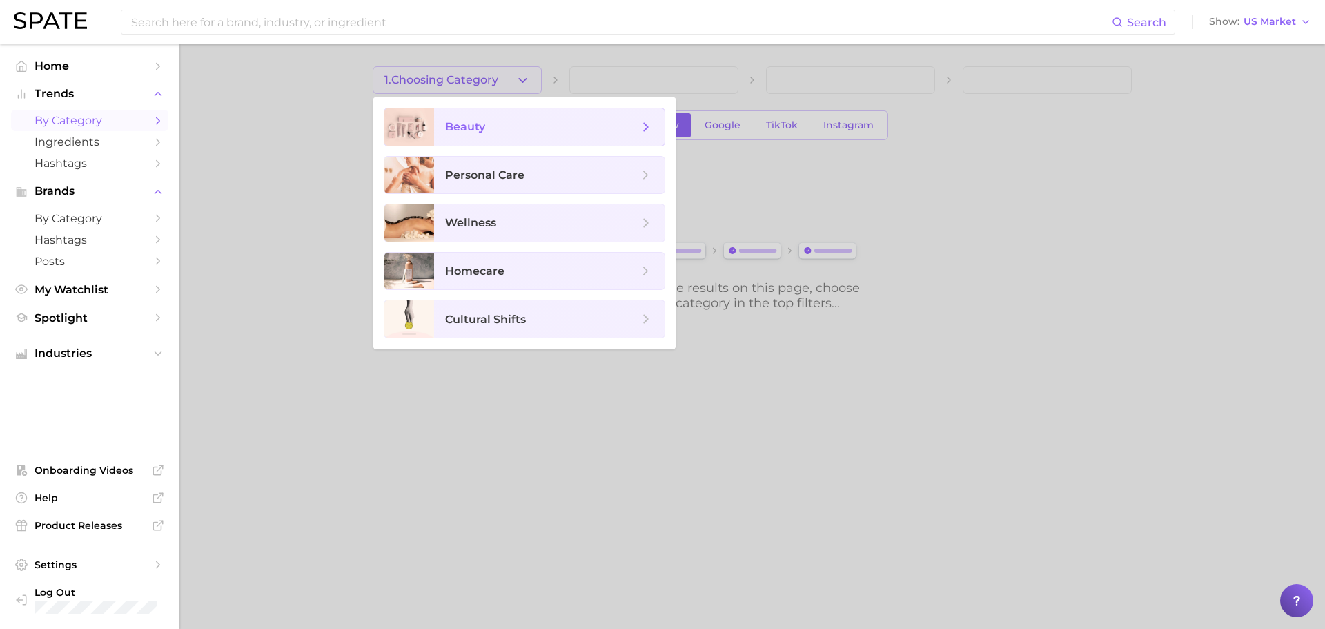
click at [507, 124] on span "beauty" at bounding box center [541, 126] width 193 height 15
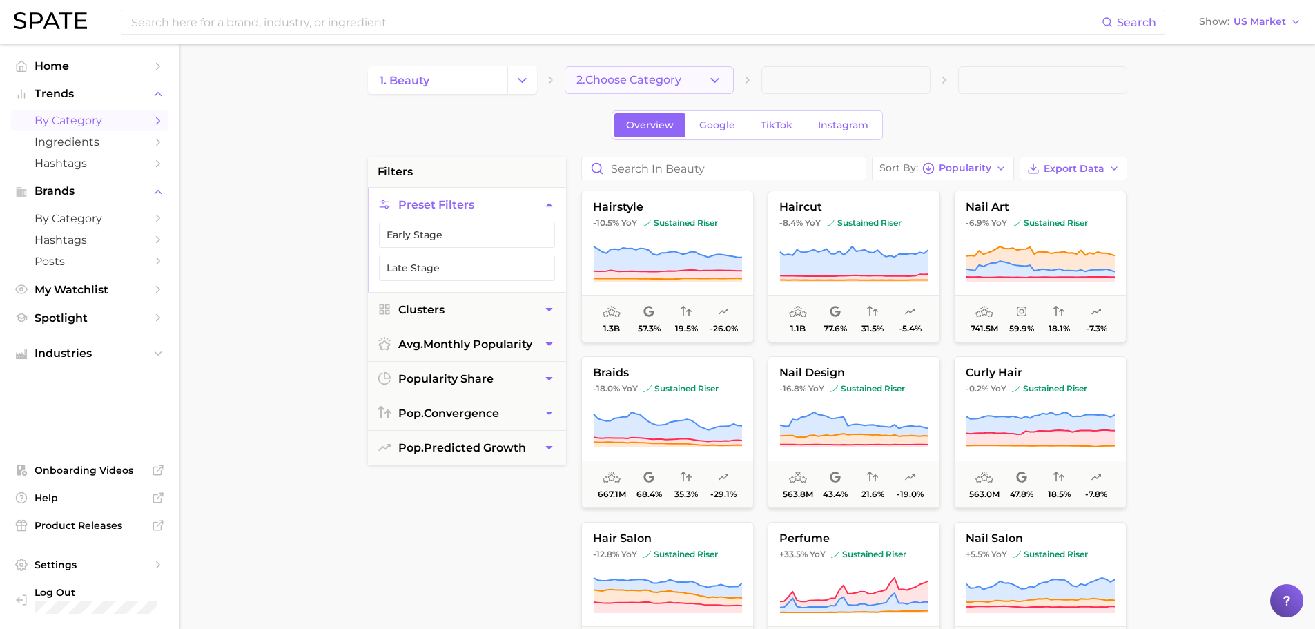
click at [638, 77] on span "2. Choose Category" at bounding box center [628, 80] width 105 height 12
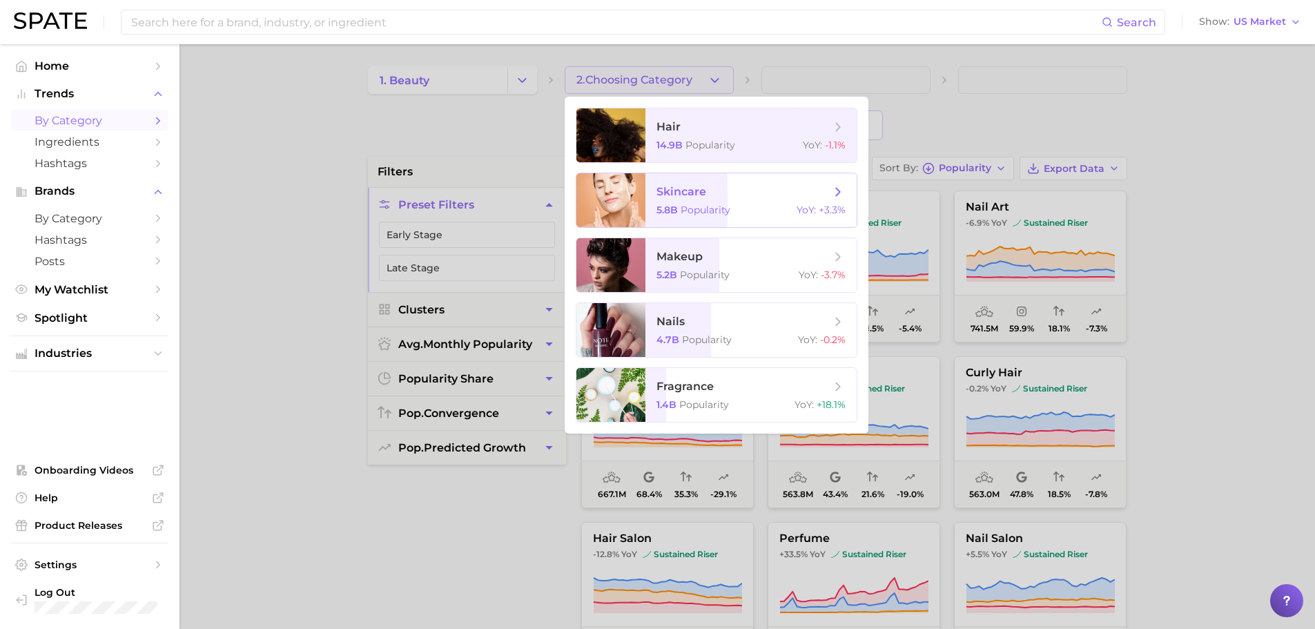
click at [716, 208] on span "Popularity" at bounding box center [705, 210] width 50 height 12
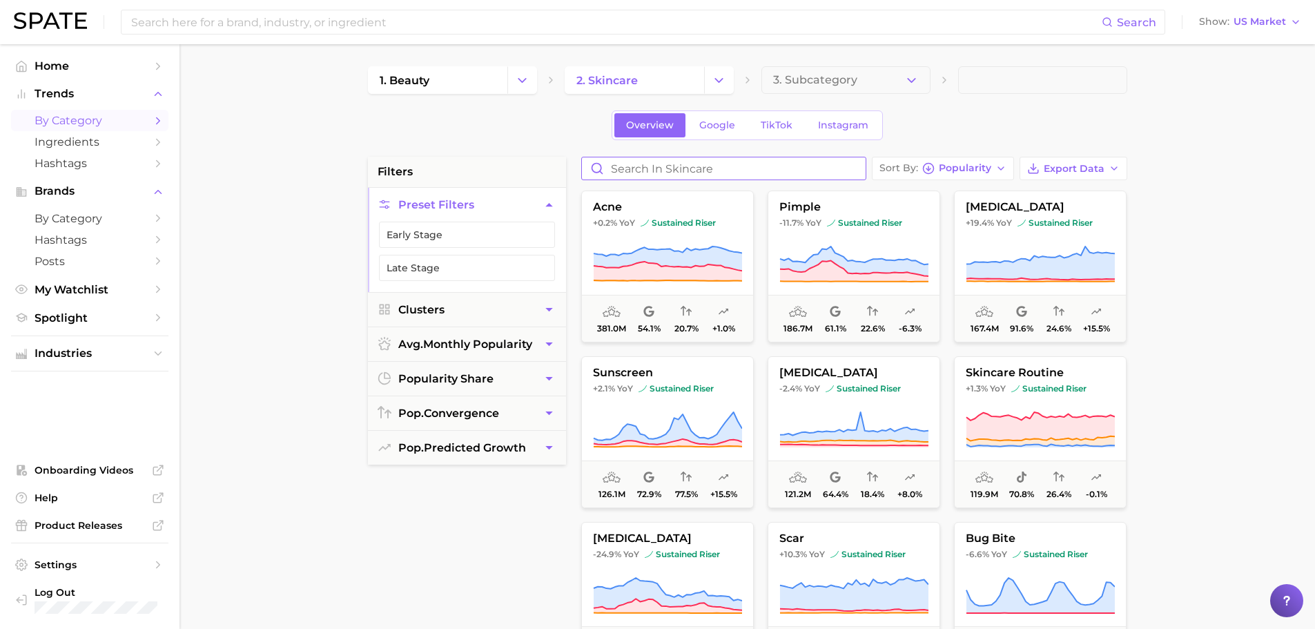
click at [631, 161] on input "Search in skincare" at bounding box center [724, 168] width 284 height 22
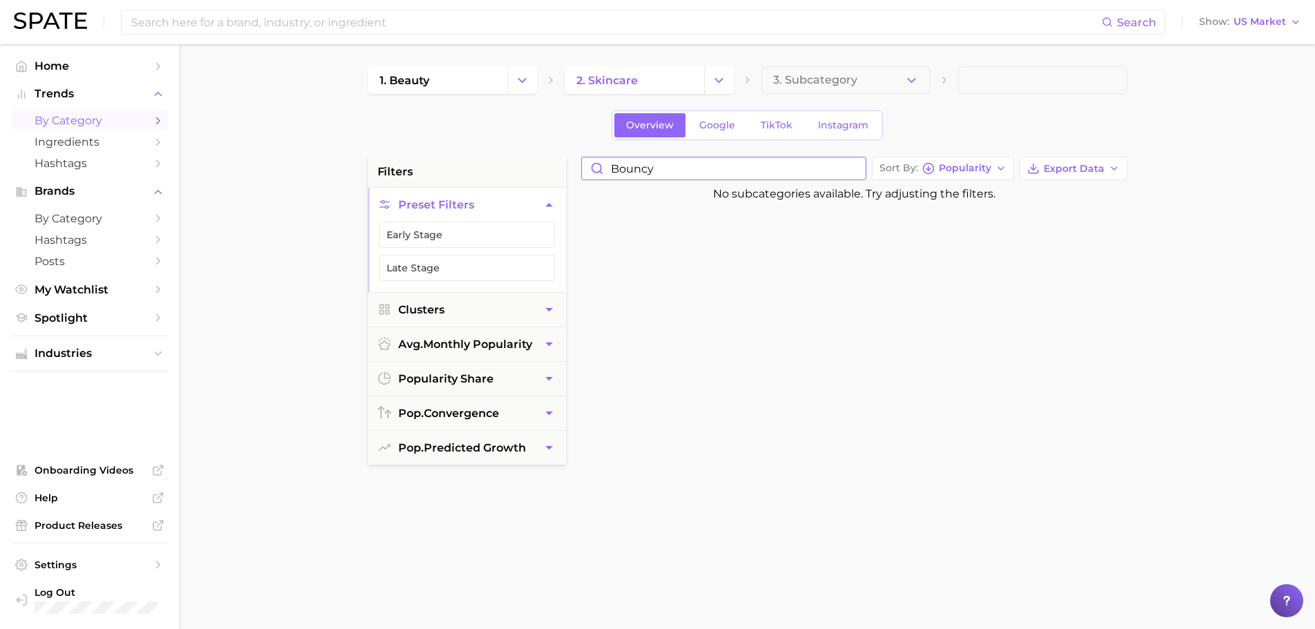
click at [716, 168] on input "bouncy" at bounding box center [724, 168] width 284 height 22
type input "bounce"
click at [705, 169] on input "bounce" at bounding box center [724, 168] width 284 height 22
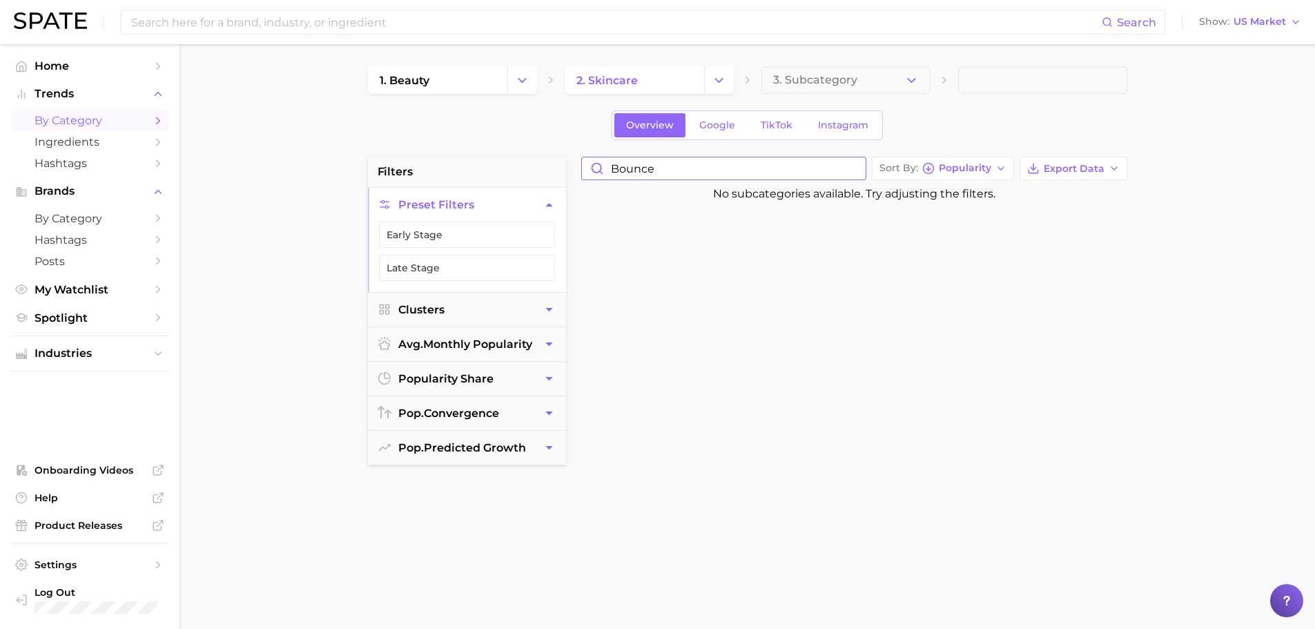
click at [705, 169] on input "bounce" at bounding box center [724, 168] width 284 height 22
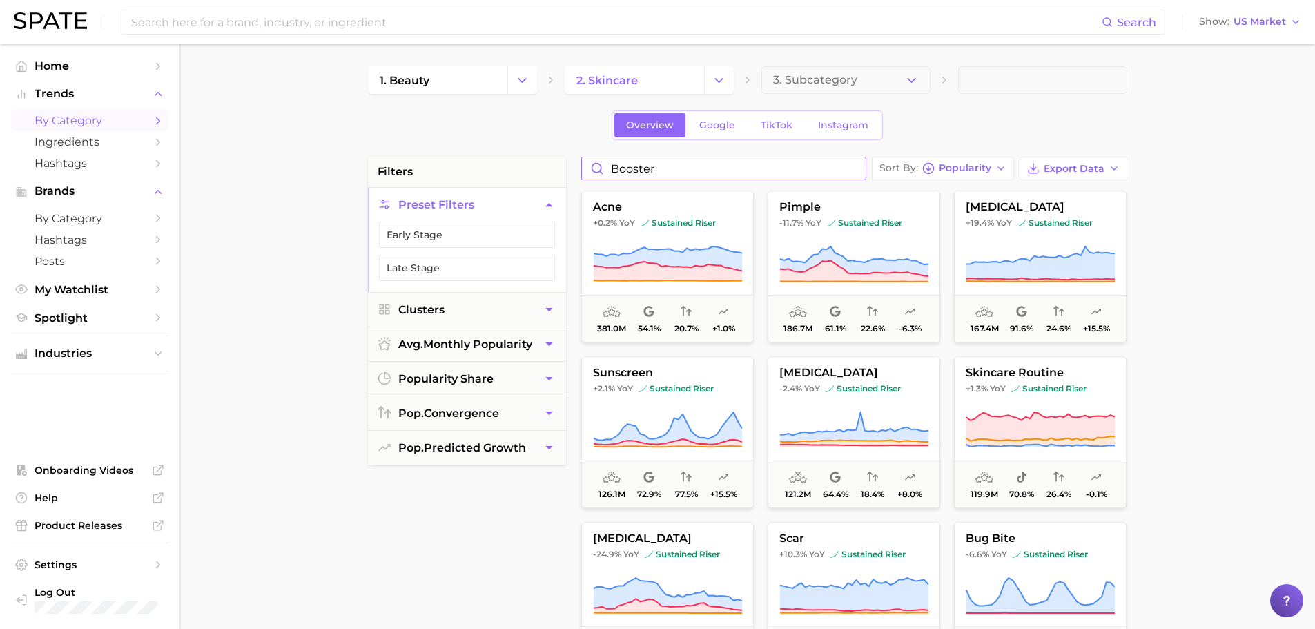
type input "booster"
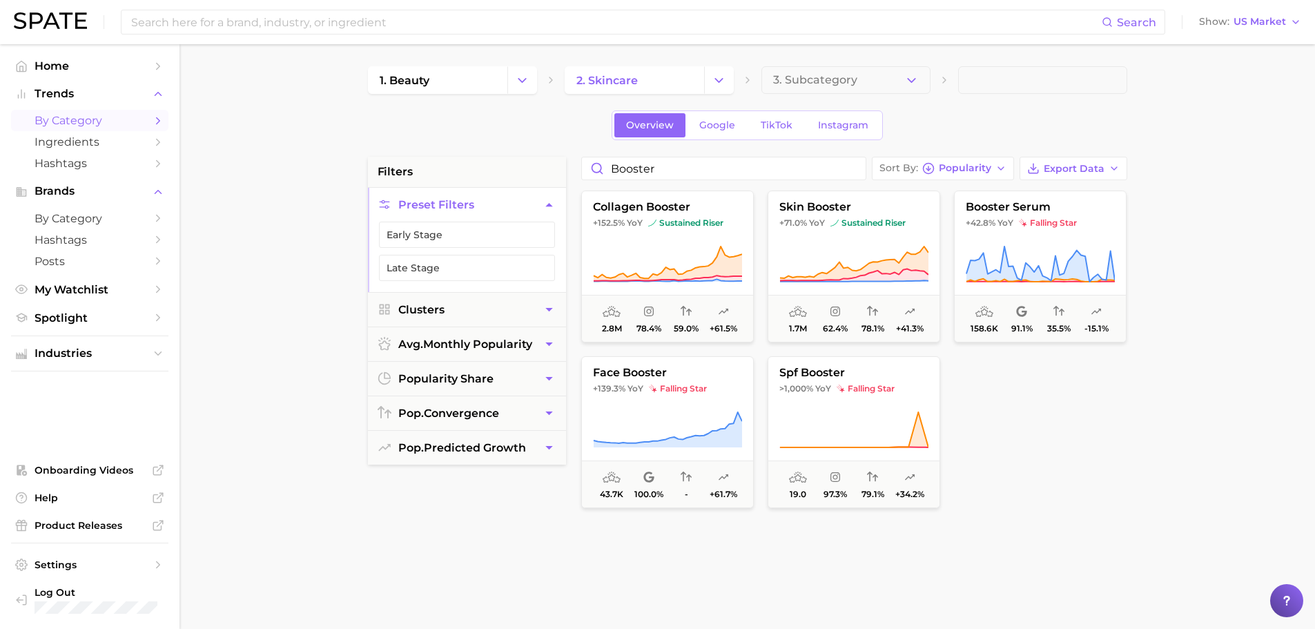
click at [1149, 441] on main "1. beauty 2. skincare 3. Subcategory Overview Google TikTok Instagram filters P…" at bounding box center [746, 567] width 1135 height 1047
click at [725, 324] on span "+61.5%" at bounding box center [723, 329] width 28 height 10
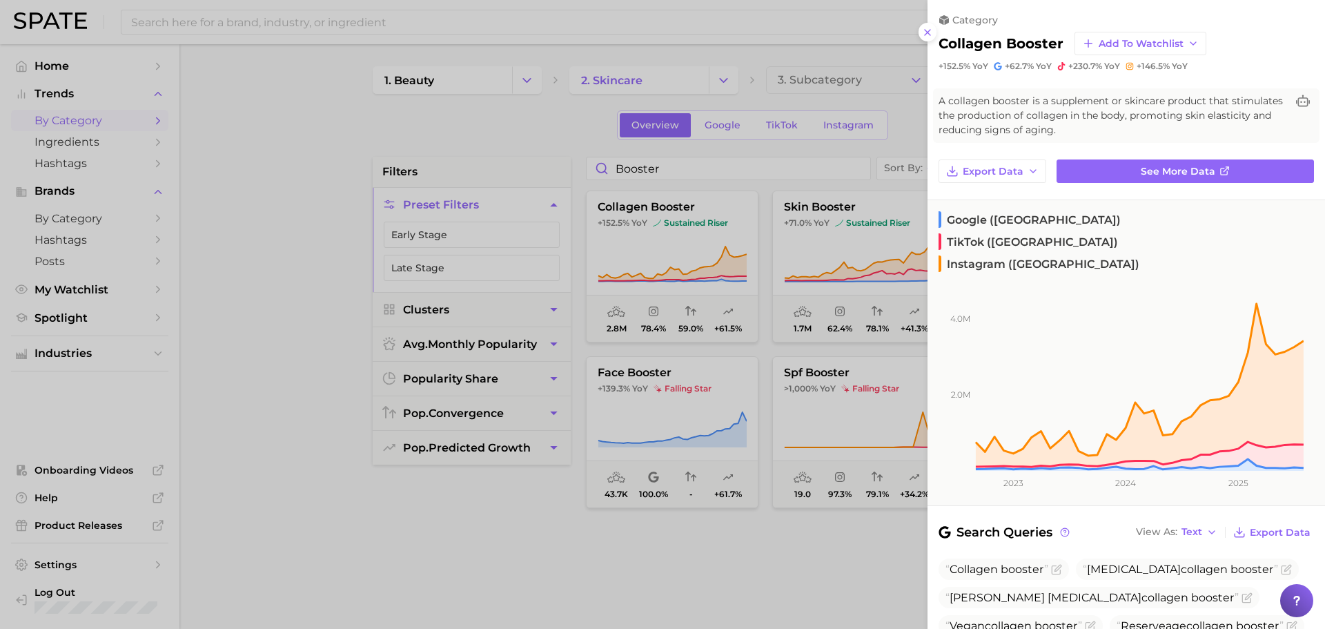
click at [599, 591] on div at bounding box center [662, 314] width 1325 height 629
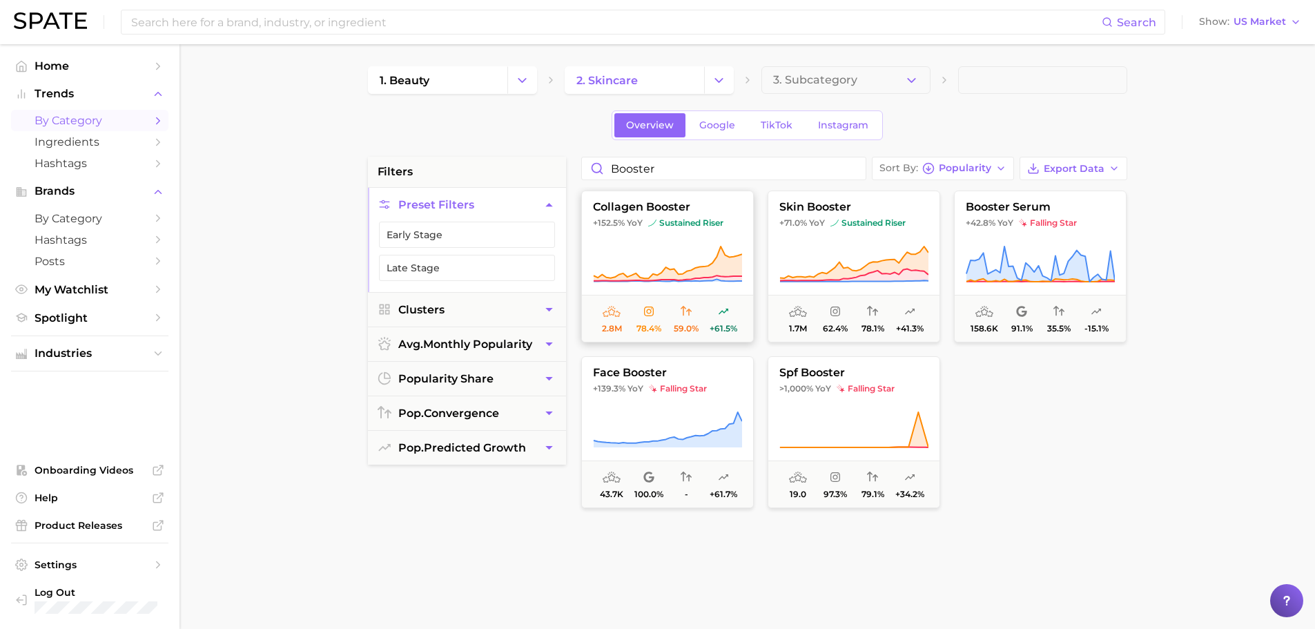
click at [726, 322] on span "+61.5%" at bounding box center [723, 319] width 37 height 30
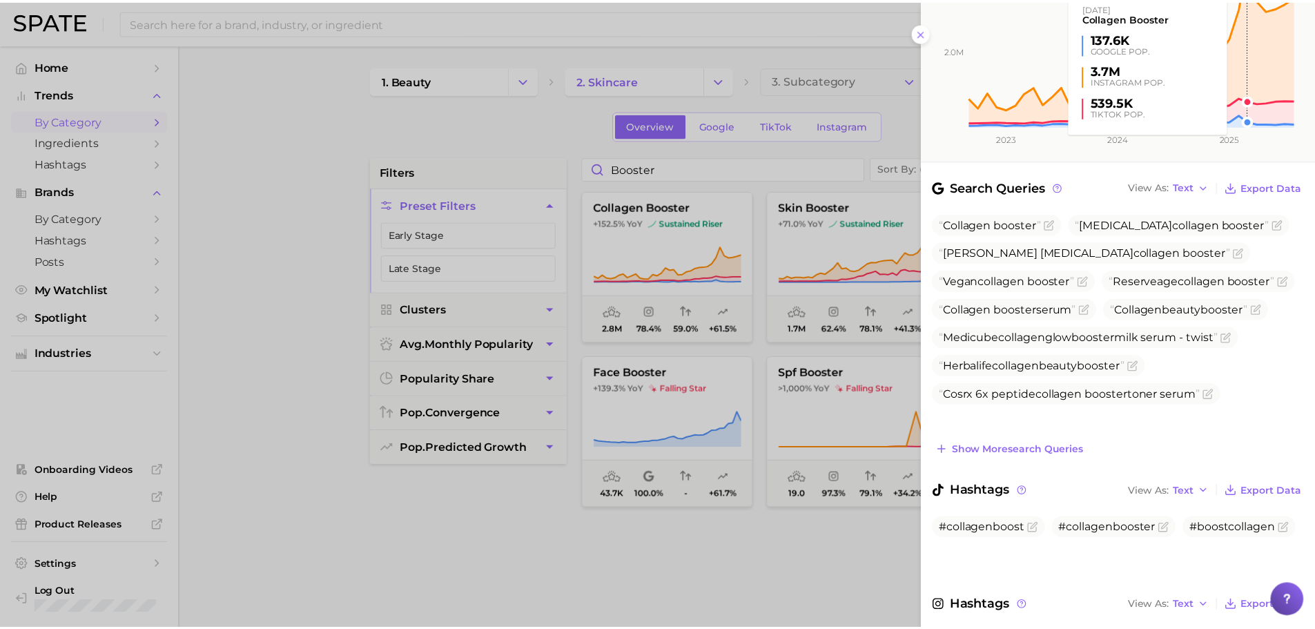
scroll to position [407, 0]
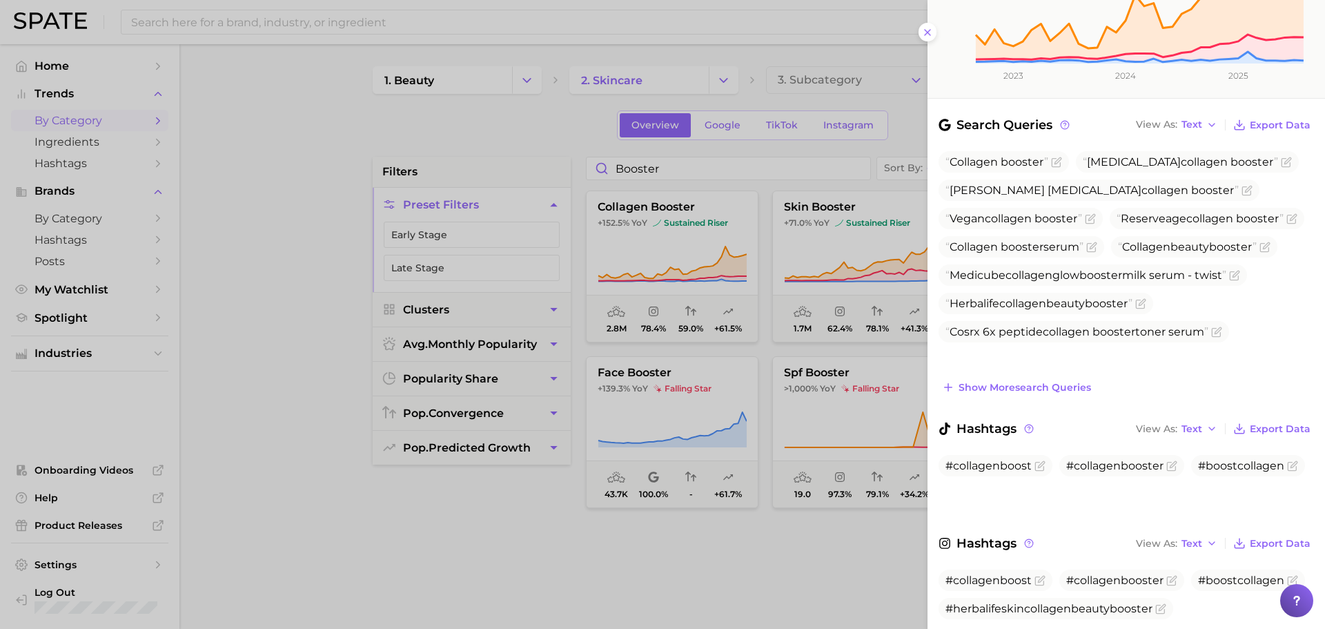
click at [705, 573] on div at bounding box center [662, 314] width 1325 height 629
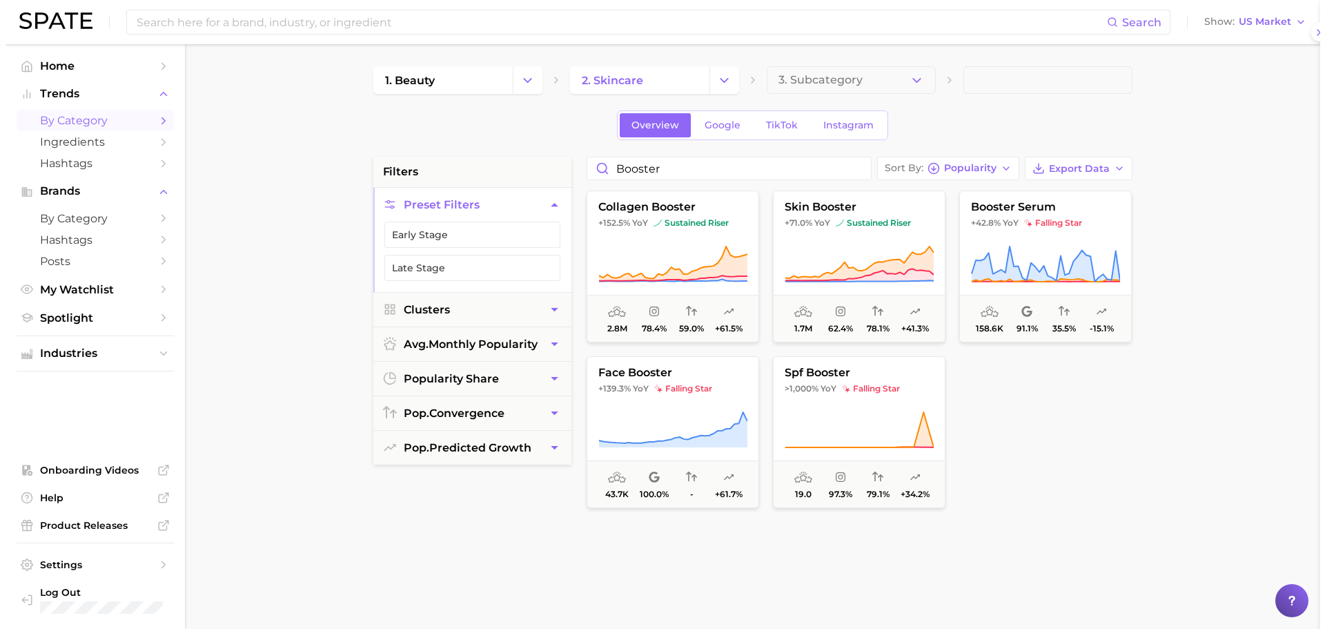
scroll to position [0, 0]
click at [859, 232] on button "skin booster +71.0% YoY sustained riser 1.7m 62.4% 78.1% +41.3%" at bounding box center [853, 266] width 173 height 152
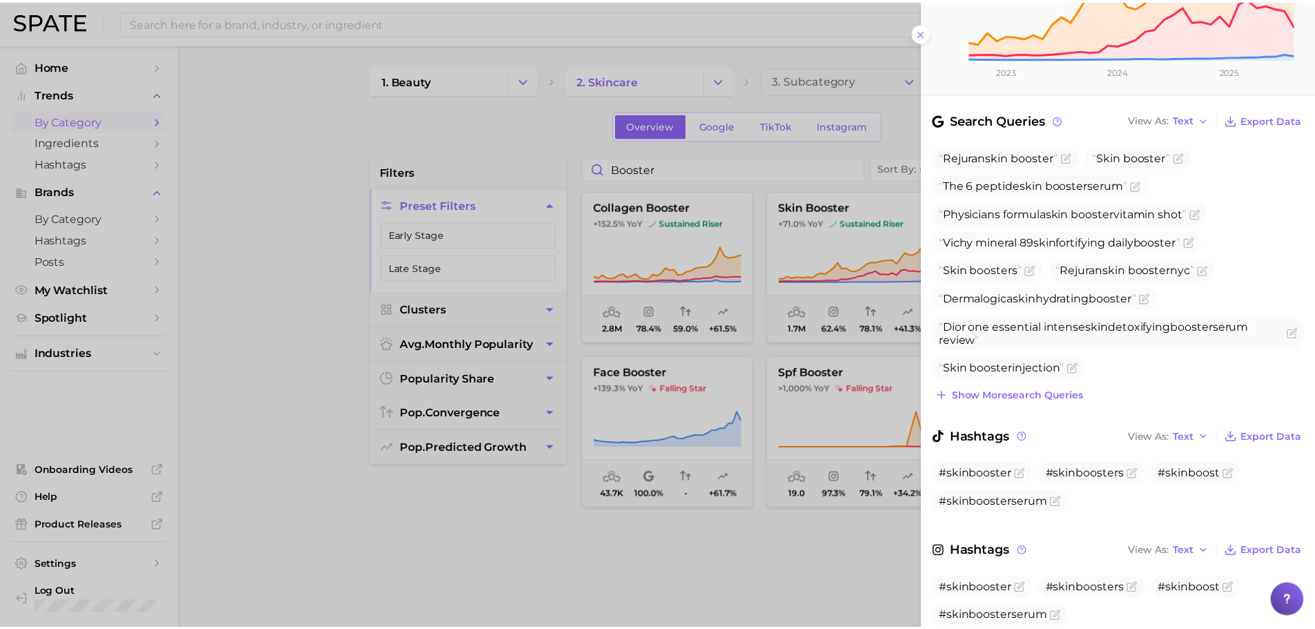
scroll to position [406, 0]
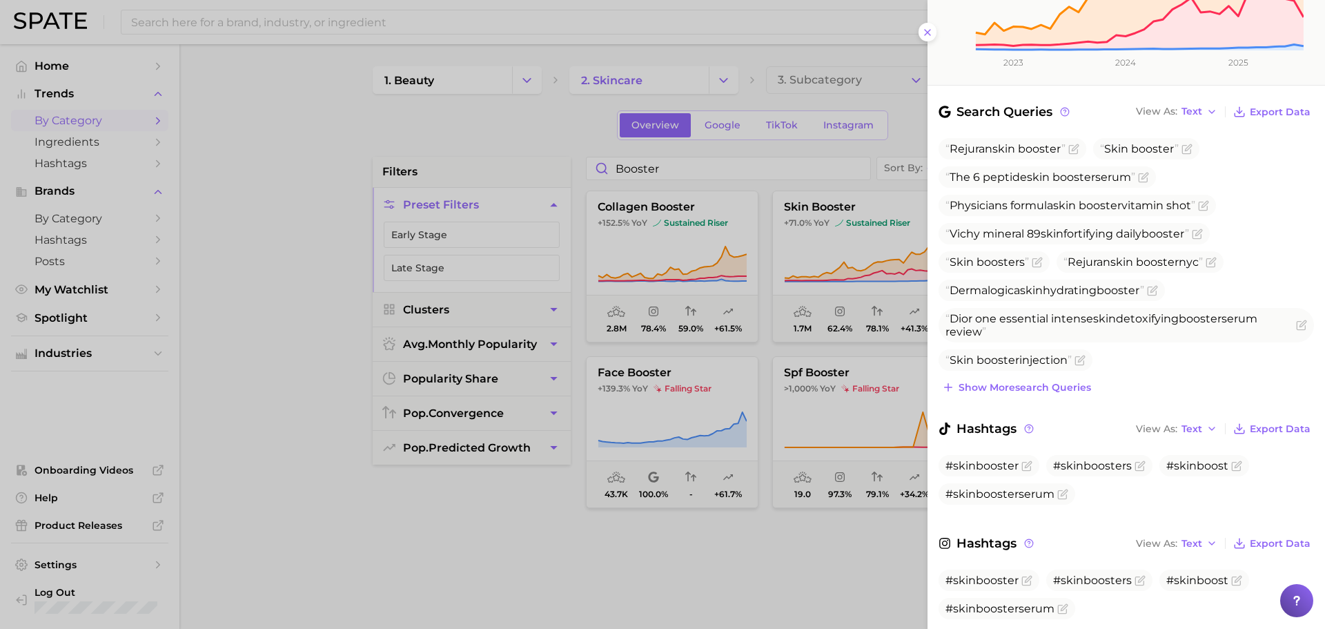
click at [779, 581] on div at bounding box center [662, 314] width 1325 height 629
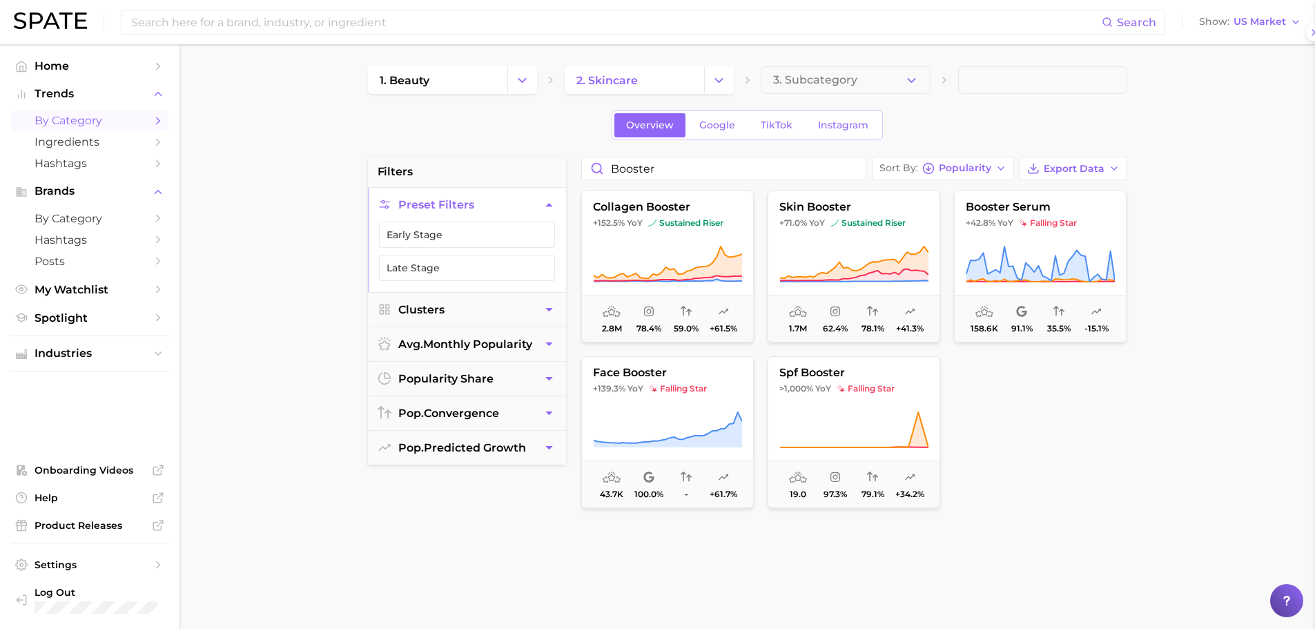
scroll to position [0, 0]
drag, startPoint x: 1124, startPoint y: 418, endPoint x: 1124, endPoint y: 404, distance: 13.8
click at [1124, 418] on div at bounding box center [1040, 432] width 173 height 152
click at [1196, 484] on main "1. beauty 2. skincare 3. Subcategory Overview Google TikTok Instagram filters P…" at bounding box center [746, 567] width 1135 height 1047
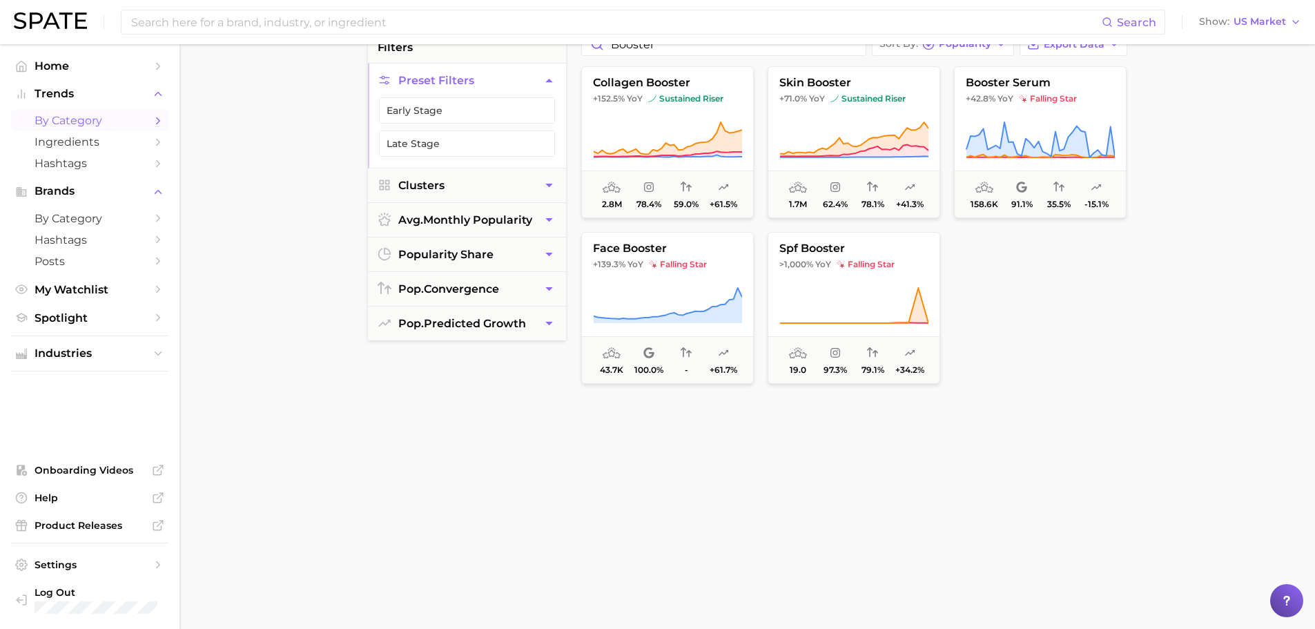
scroll to position [138, 0]
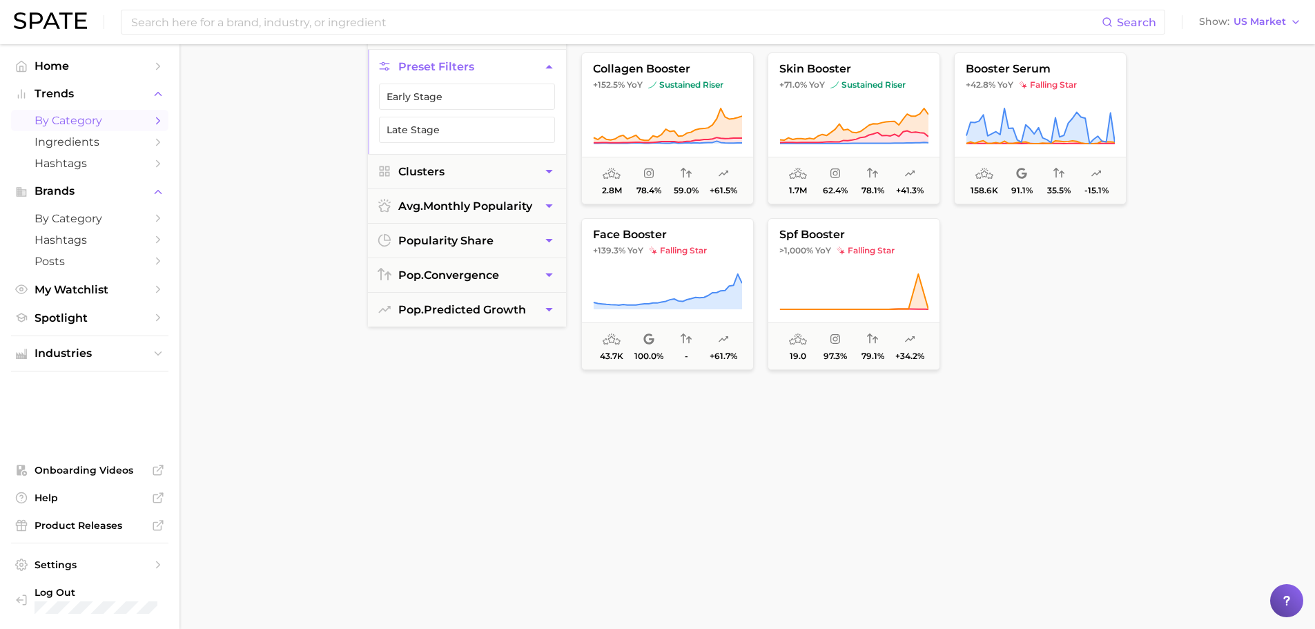
click at [395, 505] on div "filters Preset Filters Early Stage Late Stage Clusters avg. monthly popularity …" at bounding box center [467, 369] width 198 height 700
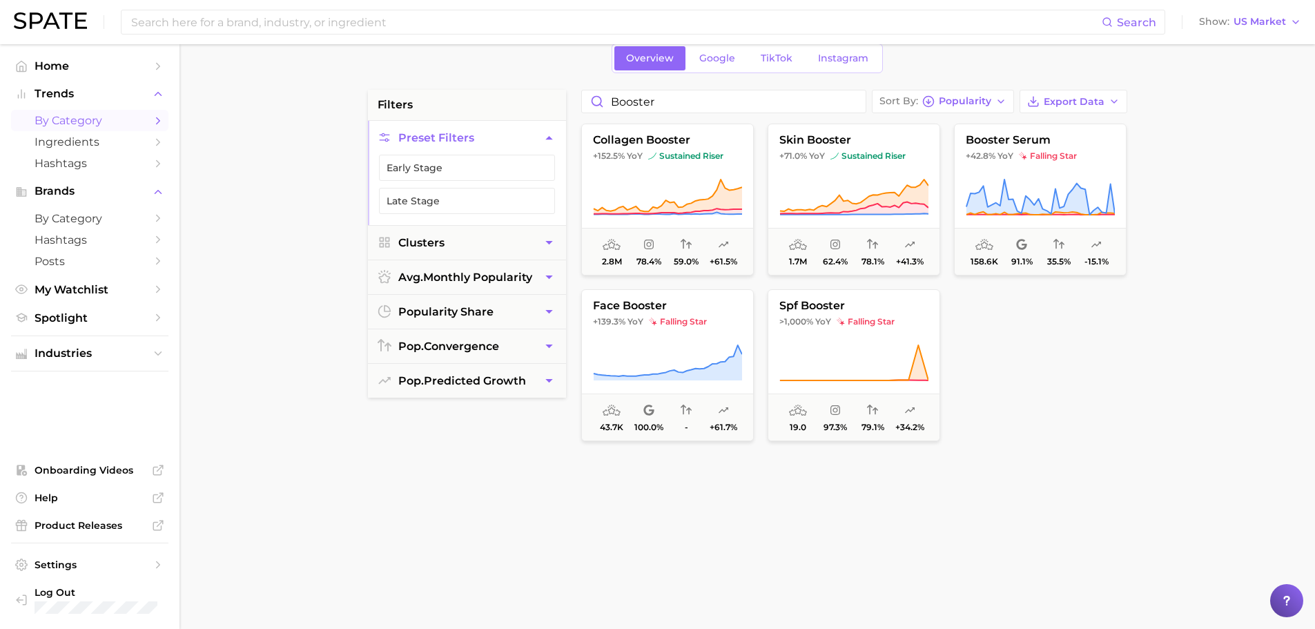
scroll to position [0, 0]
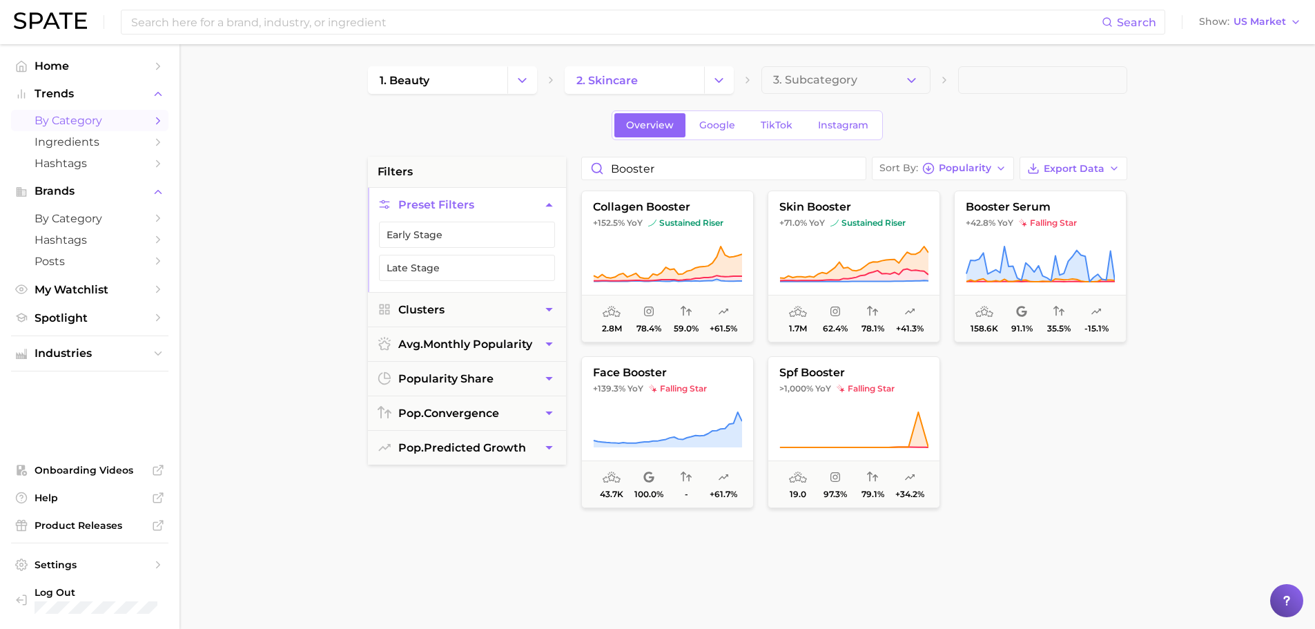
click at [251, 185] on main "1. beauty 2. skincare 3. Subcategory Overview Google TikTok Instagram filters P…" at bounding box center [746, 567] width 1135 height 1047
